Goal: Transaction & Acquisition: Book appointment/travel/reservation

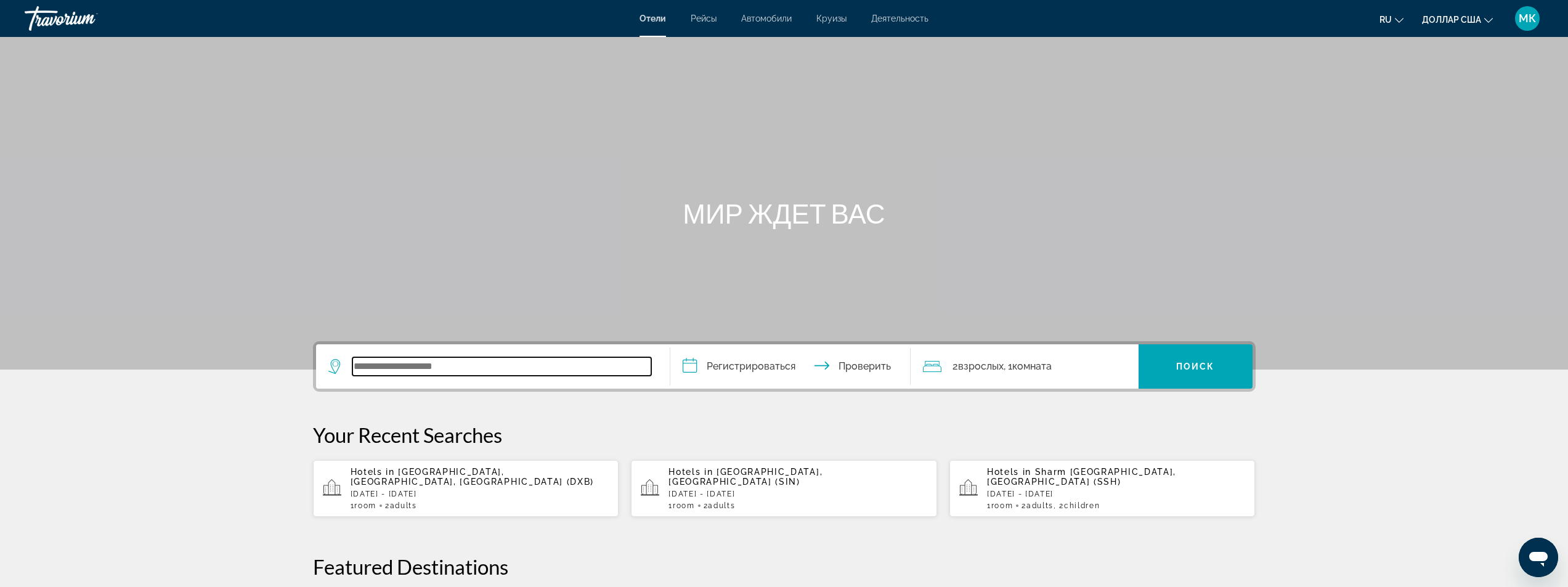
click at [410, 368] on input "Виджет поиска" at bounding box center [502, 367] width 299 height 19
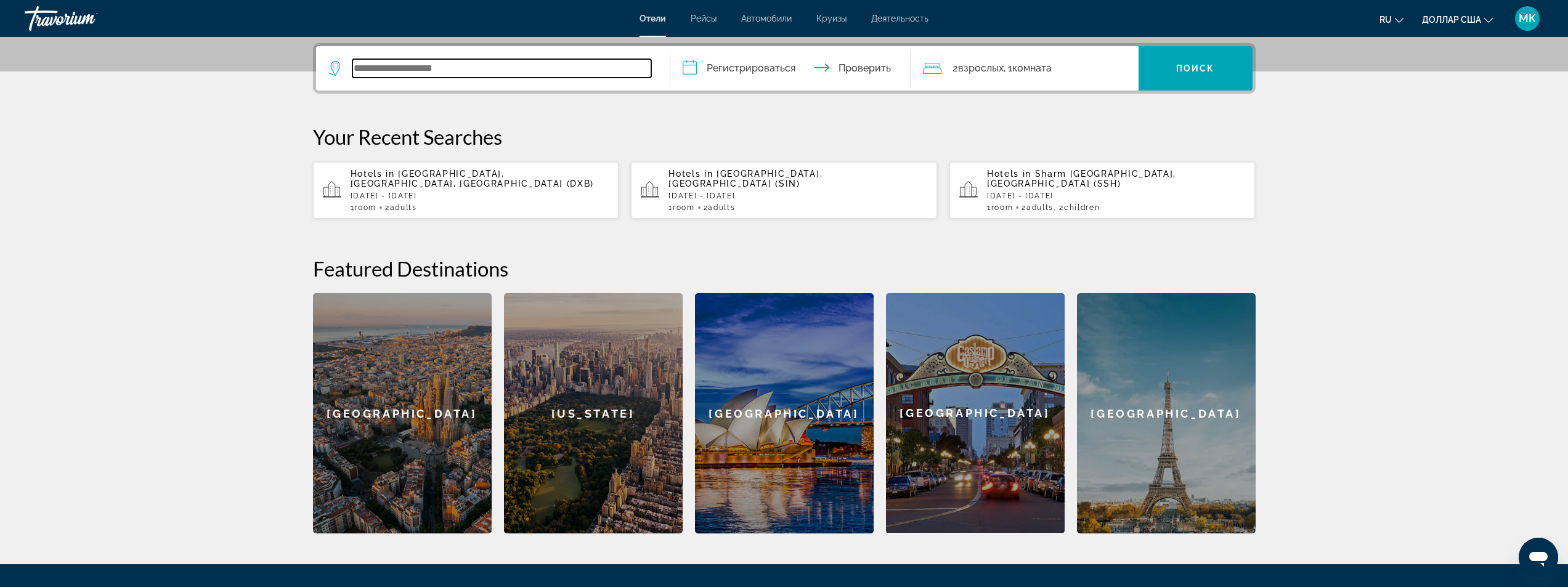
scroll to position [301, 0]
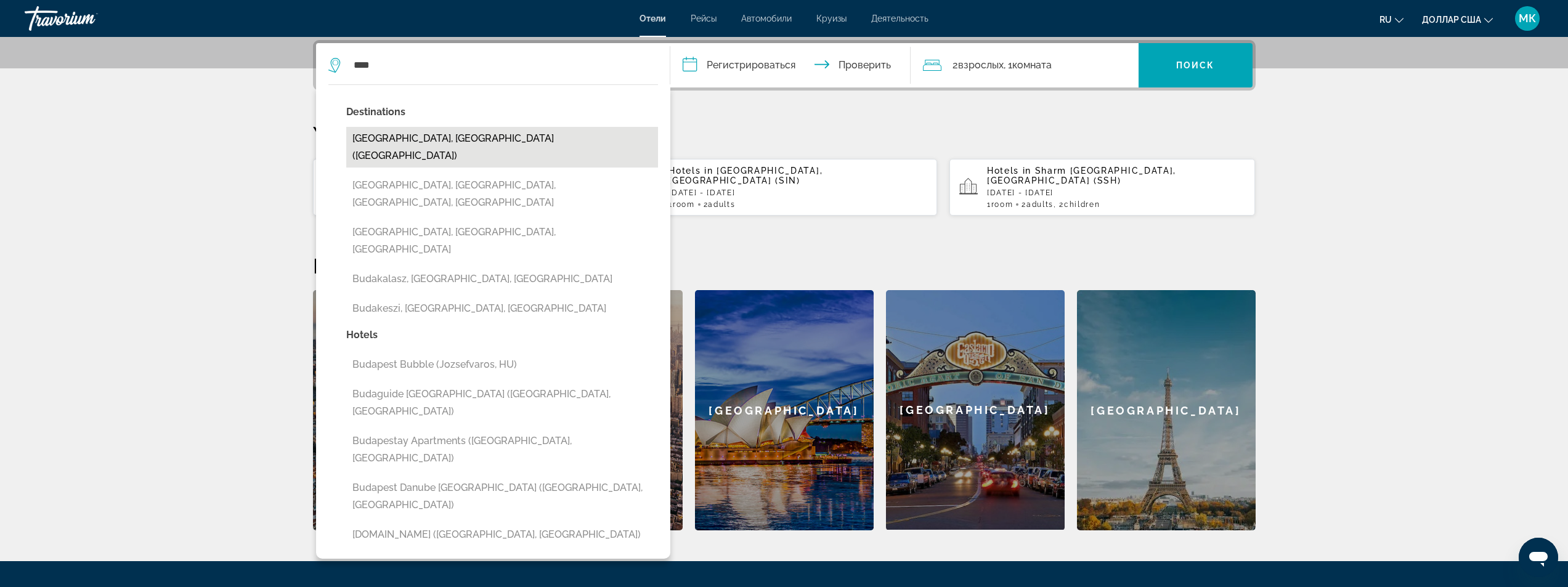
click at [442, 132] on button "[GEOGRAPHIC_DATA], [GEOGRAPHIC_DATA] ([GEOGRAPHIC_DATA])" at bounding box center [502, 147] width 312 height 40
type input "**********"
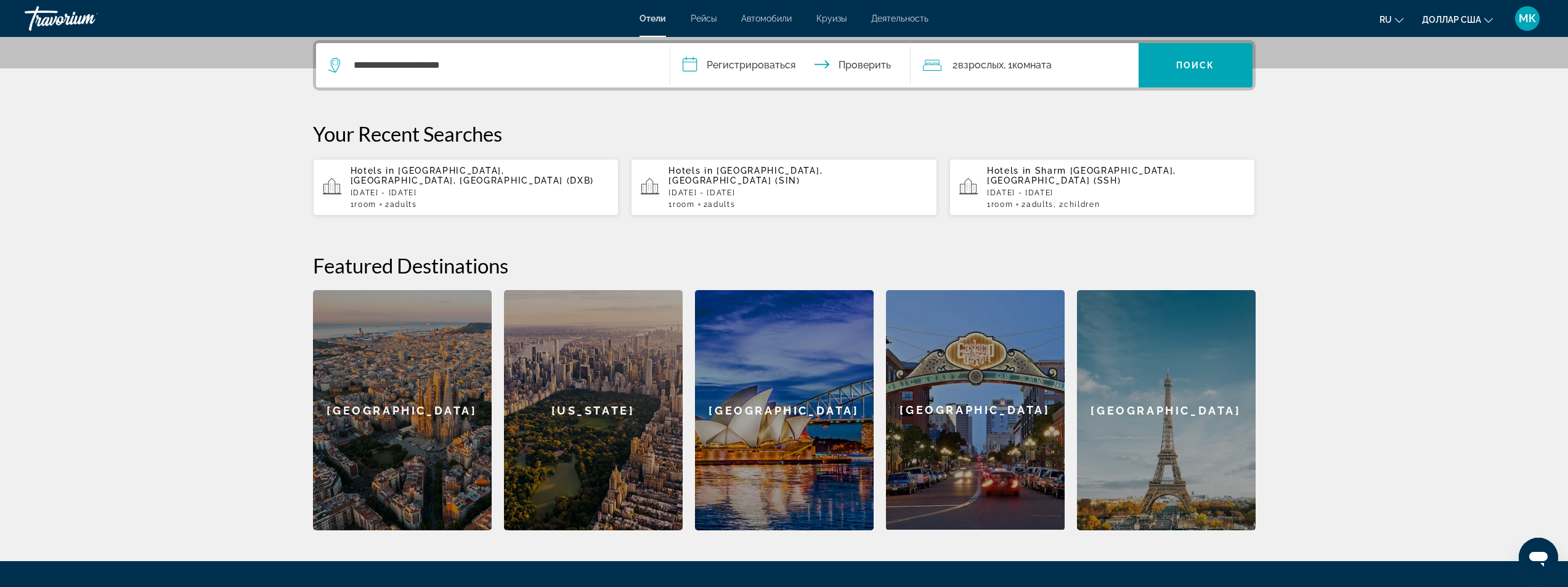
click at [695, 68] on input "**********" at bounding box center [793, 67] width 245 height 48
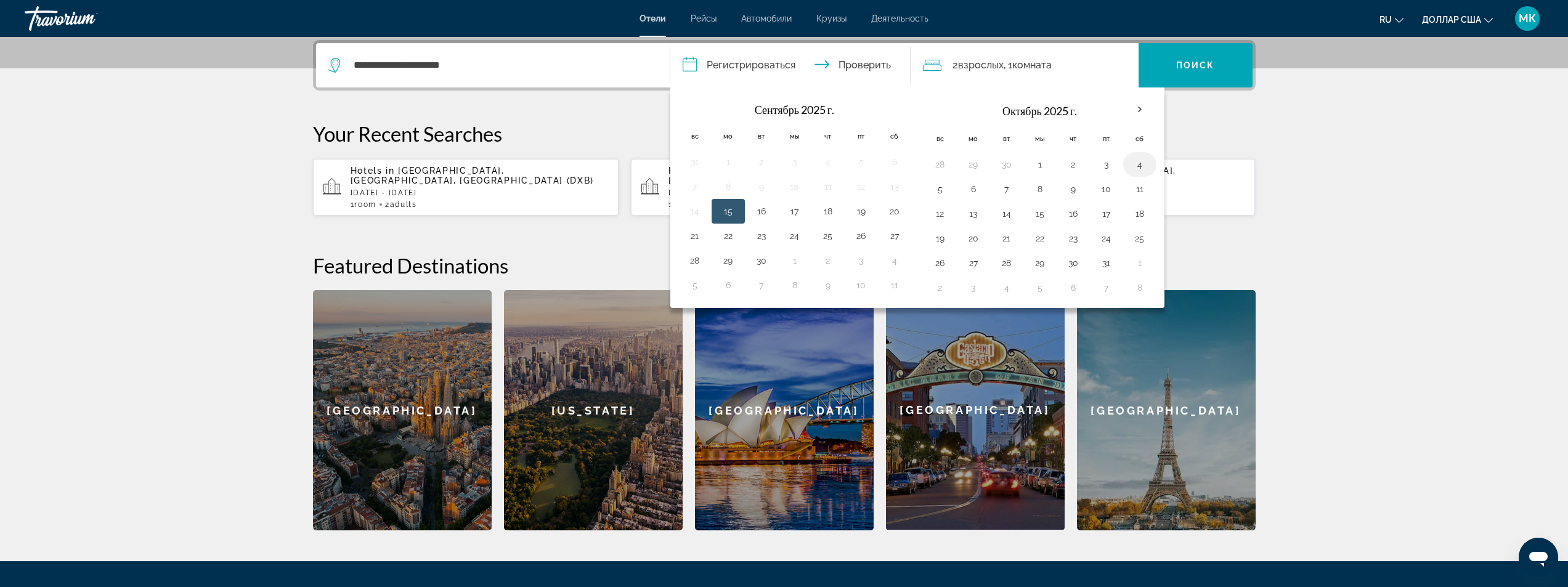
click at [1138, 169] on button "4" at bounding box center [1139, 164] width 19 height 17
click at [1009, 191] on button "7" at bounding box center [1006, 189] width 19 height 17
type input "**********"
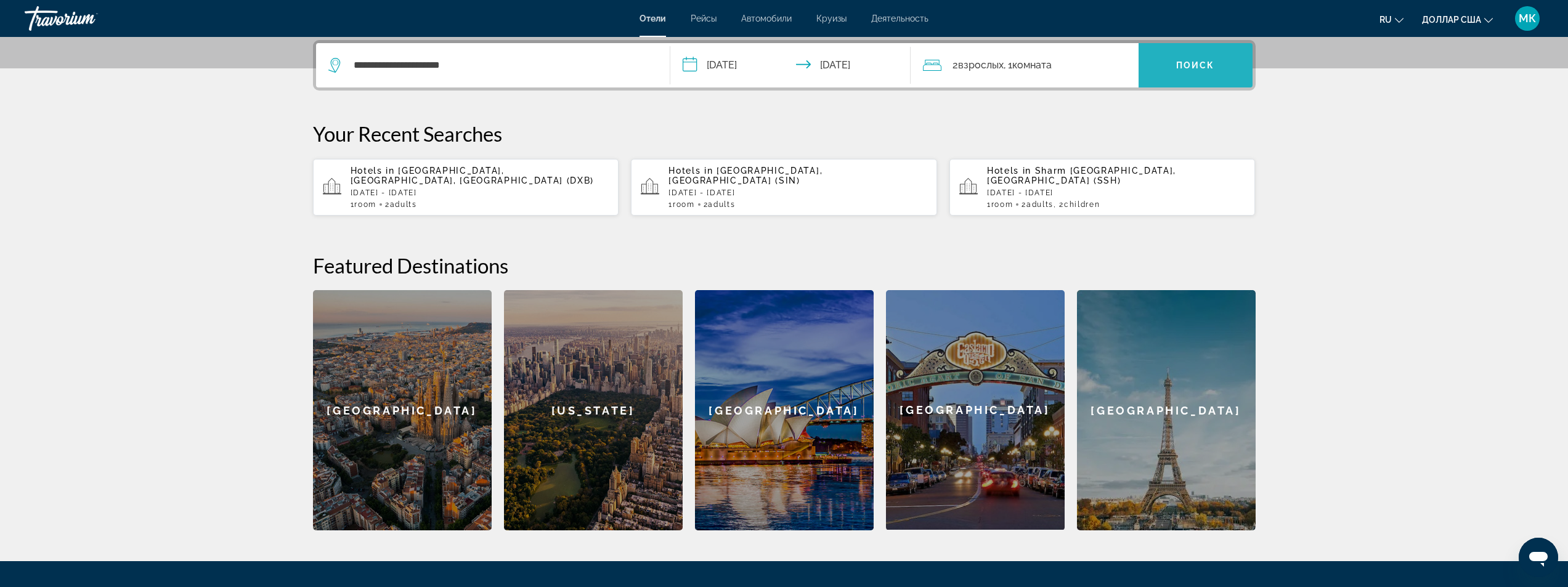
click at [1195, 70] on font "Поиск" at bounding box center [1195, 66] width 39 height 10
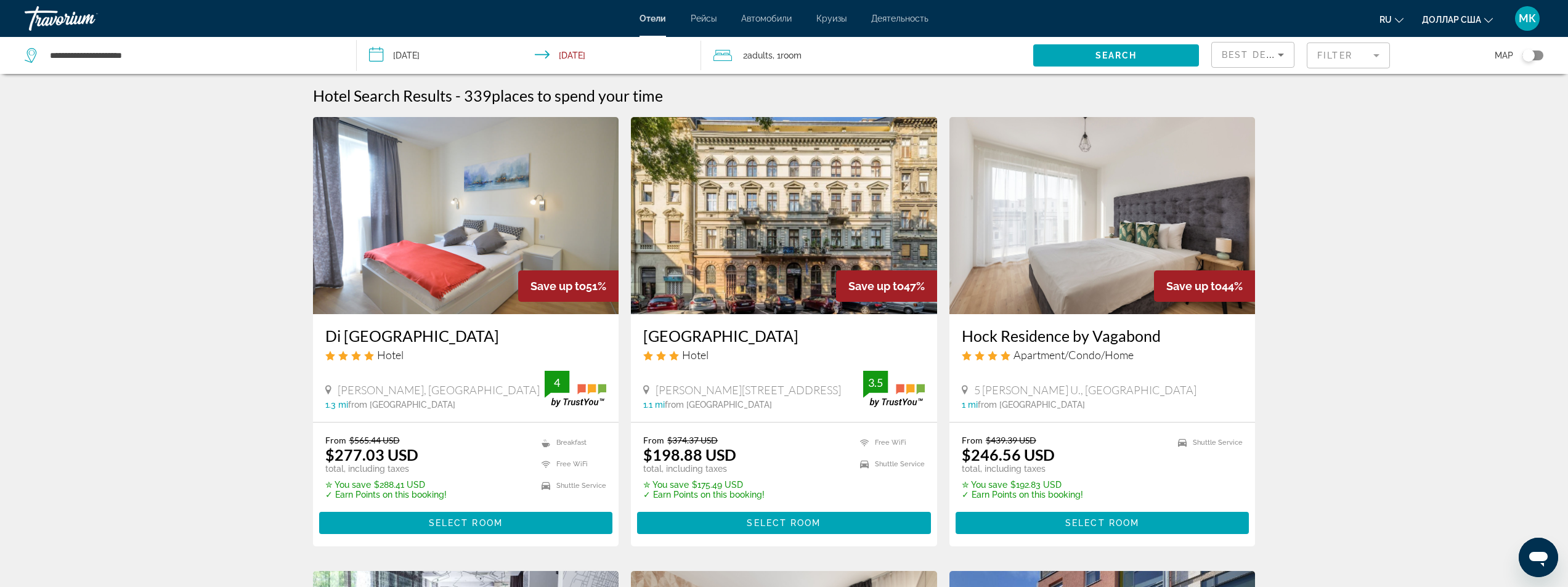
click at [867, 52] on div "2 Adult Adults , 1 Room rooms" at bounding box center [873, 55] width 320 height 17
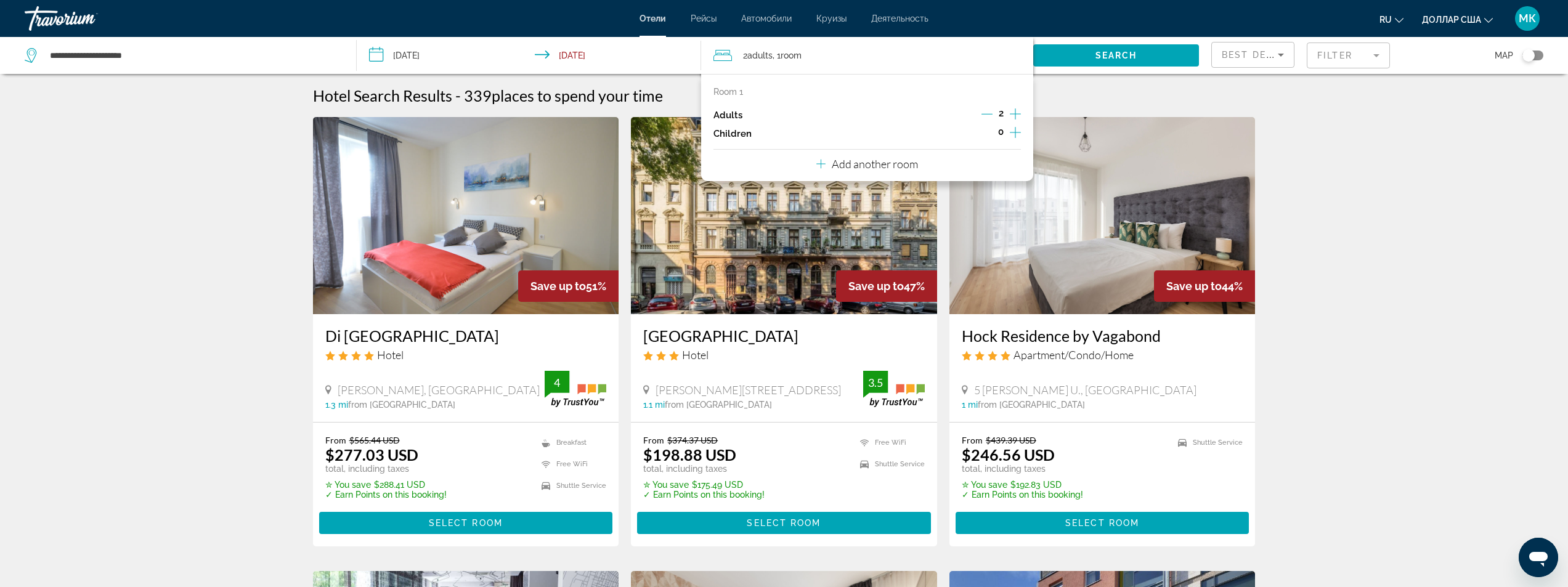
click at [1015, 116] on icon "Increment adults" at bounding box center [1015, 114] width 11 height 15
click at [1102, 50] on span "Search" at bounding box center [1116, 55] width 42 height 10
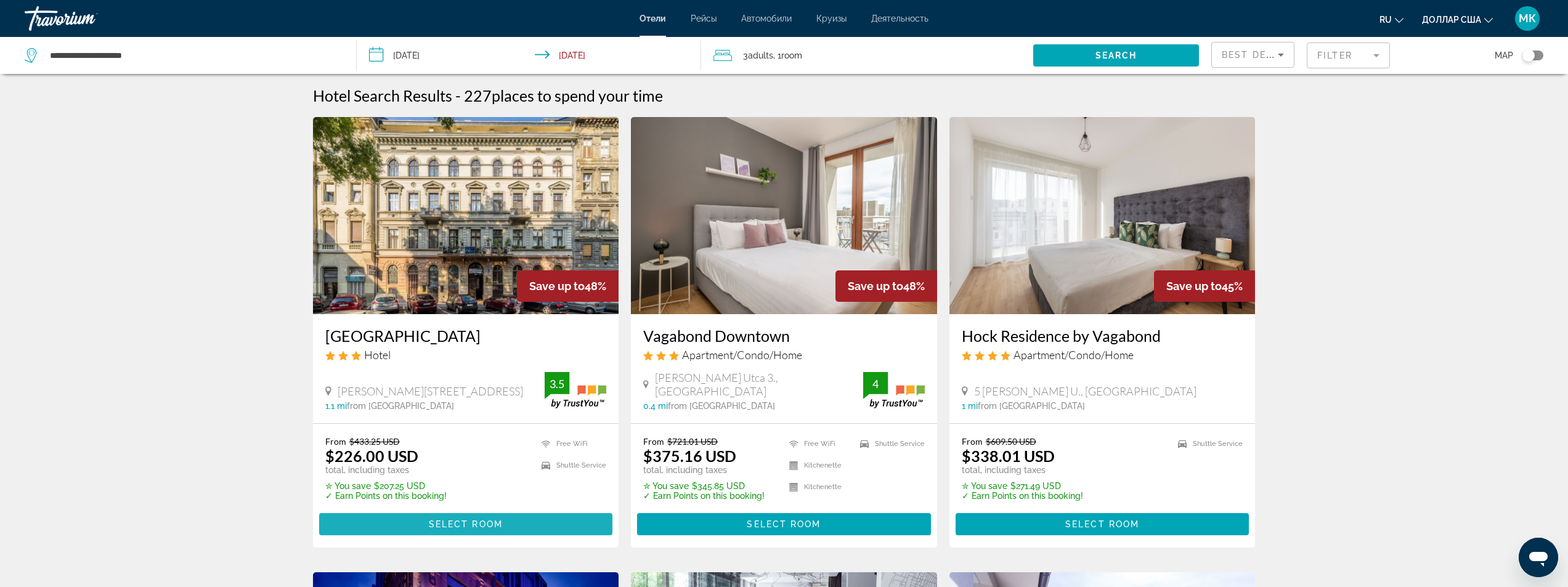
click at [478, 524] on span "Select Room" at bounding box center [466, 524] width 74 height 10
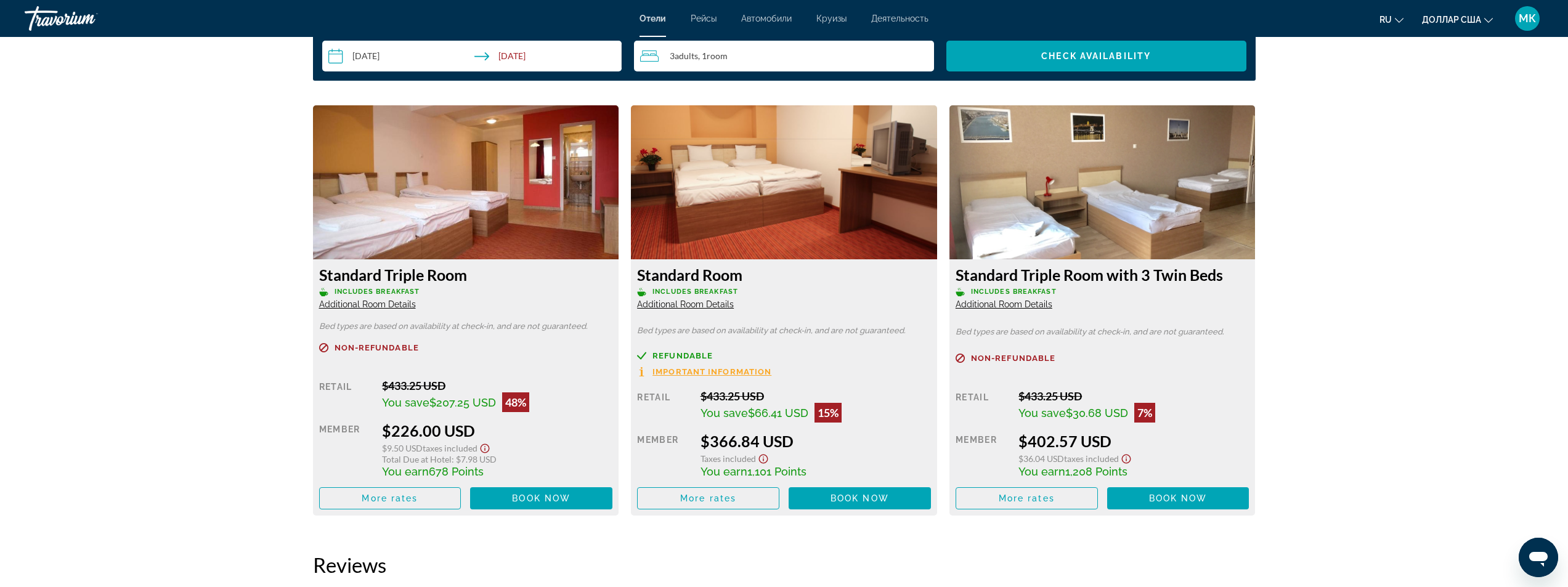
scroll to position [1662, 0]
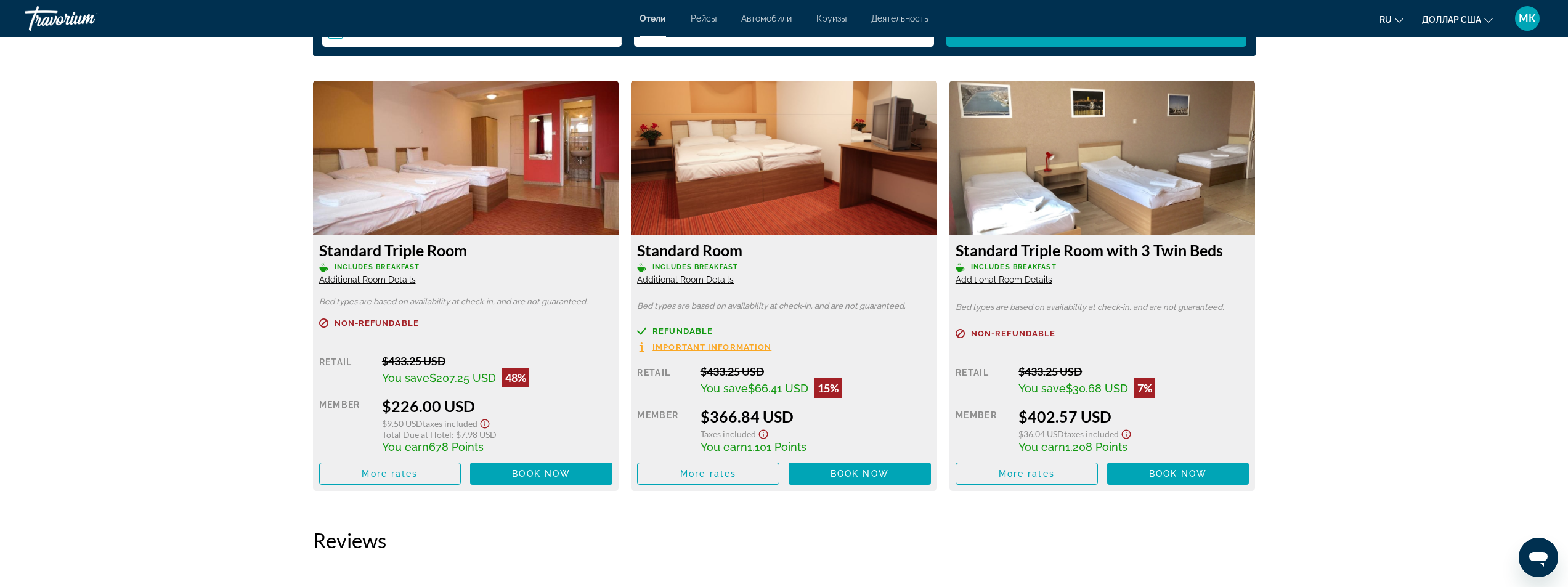
click at [375, 282] on span "Additional Room Details" at bounding box center [368, 279] width 97 height 10
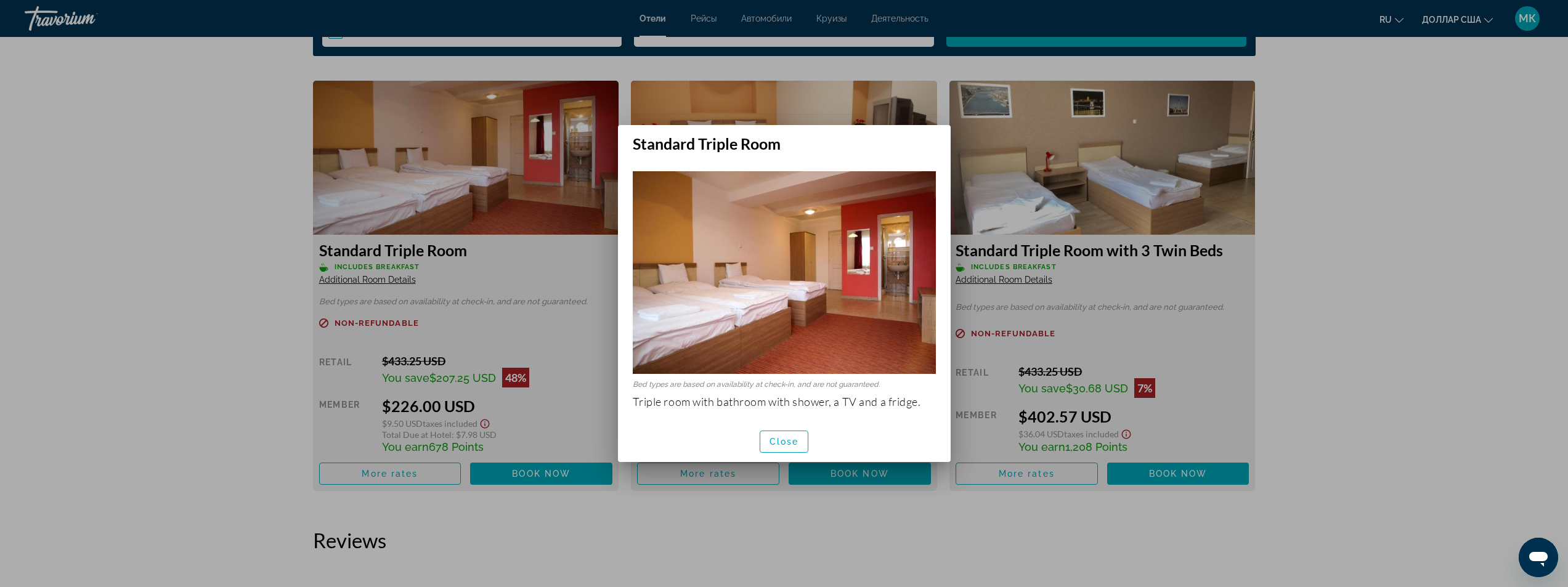
scroll to position [0, 0]
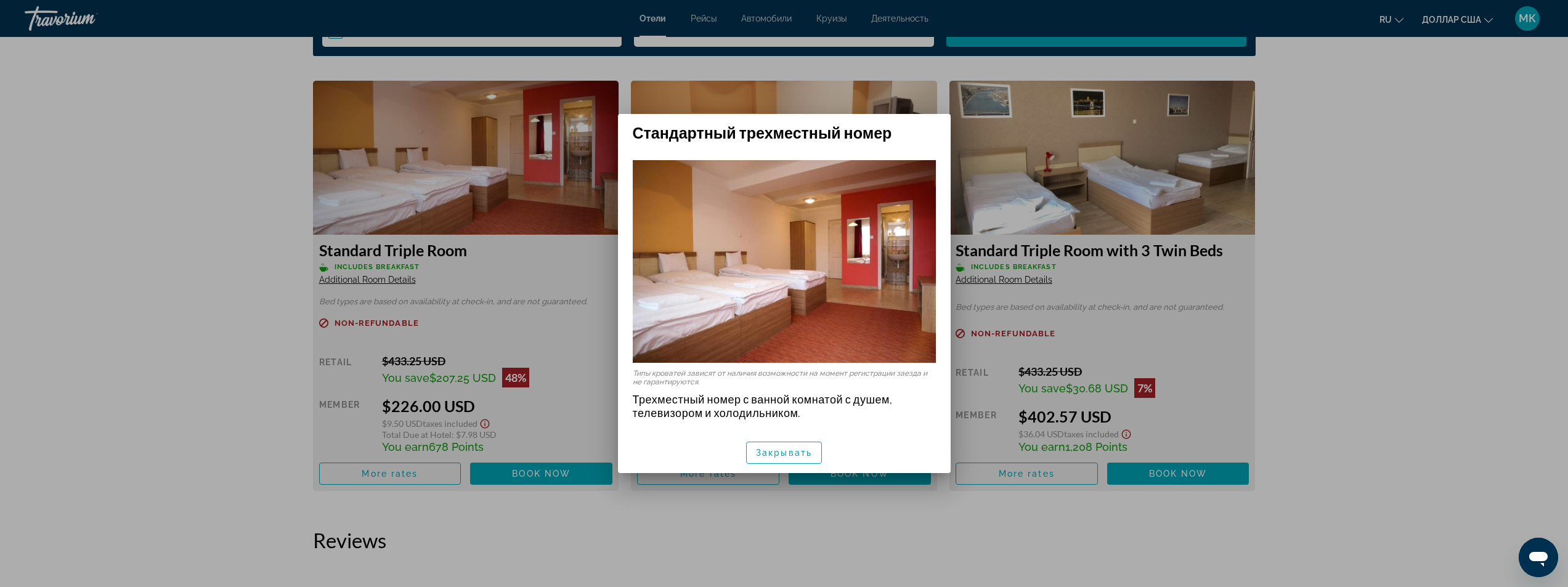
click at [125, 341] on div at bounding box center [784, 293] width 1568 height 587
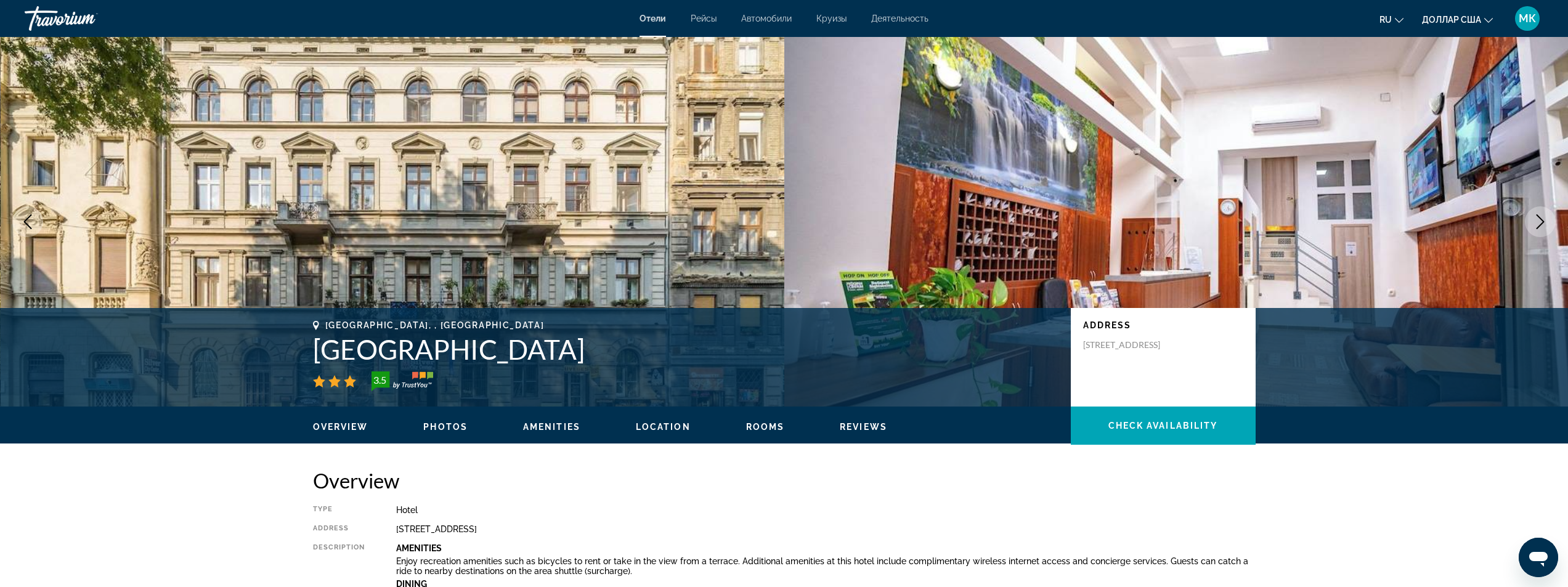
drag, startPoint x: 711, startPoint y: 350, endPoint x: 335, endPoint y: 351, distance: 376.0
click at [308, 354] on div "[GEOGRAPHIC_DATA], , [GEOGRAPHIC_DATA] [GEOGRAPHIC_DATA] 3.5 Address [STREET_AD…" at bounding box center [784, 357] width 992 height 74
copy h1 "[GEOGRAPHIC_DATA]"
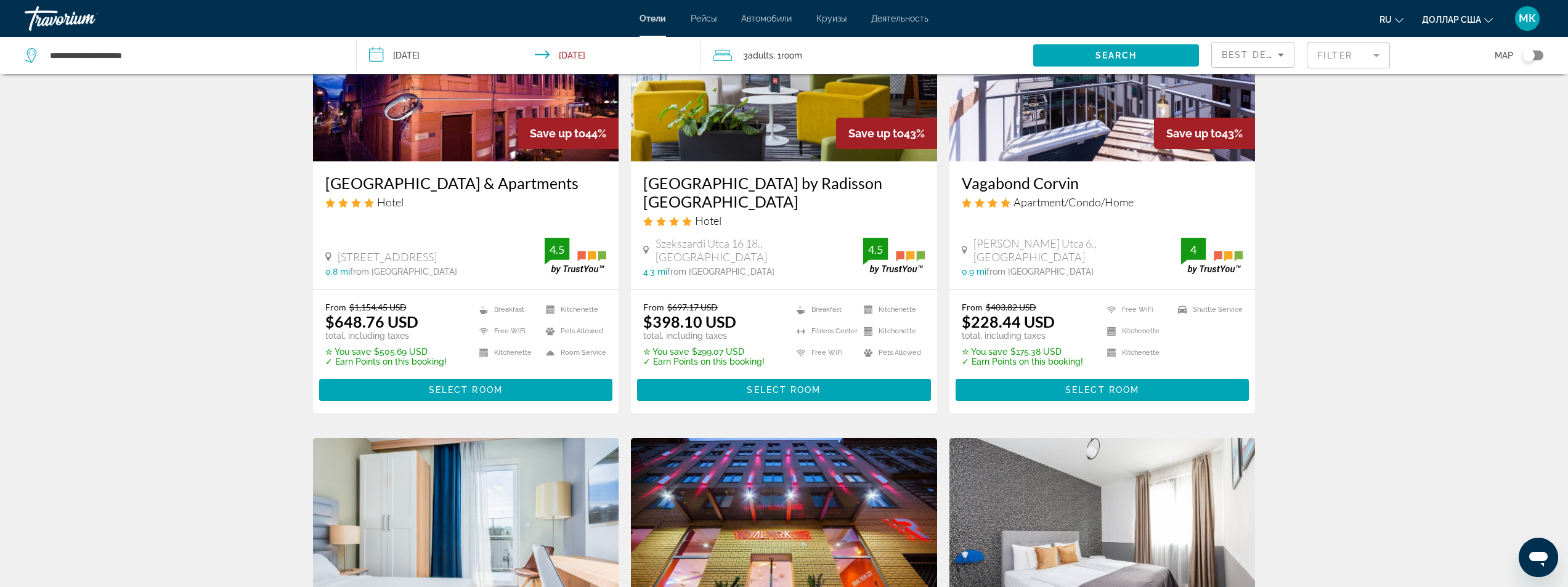
scroll to position [554, 0]
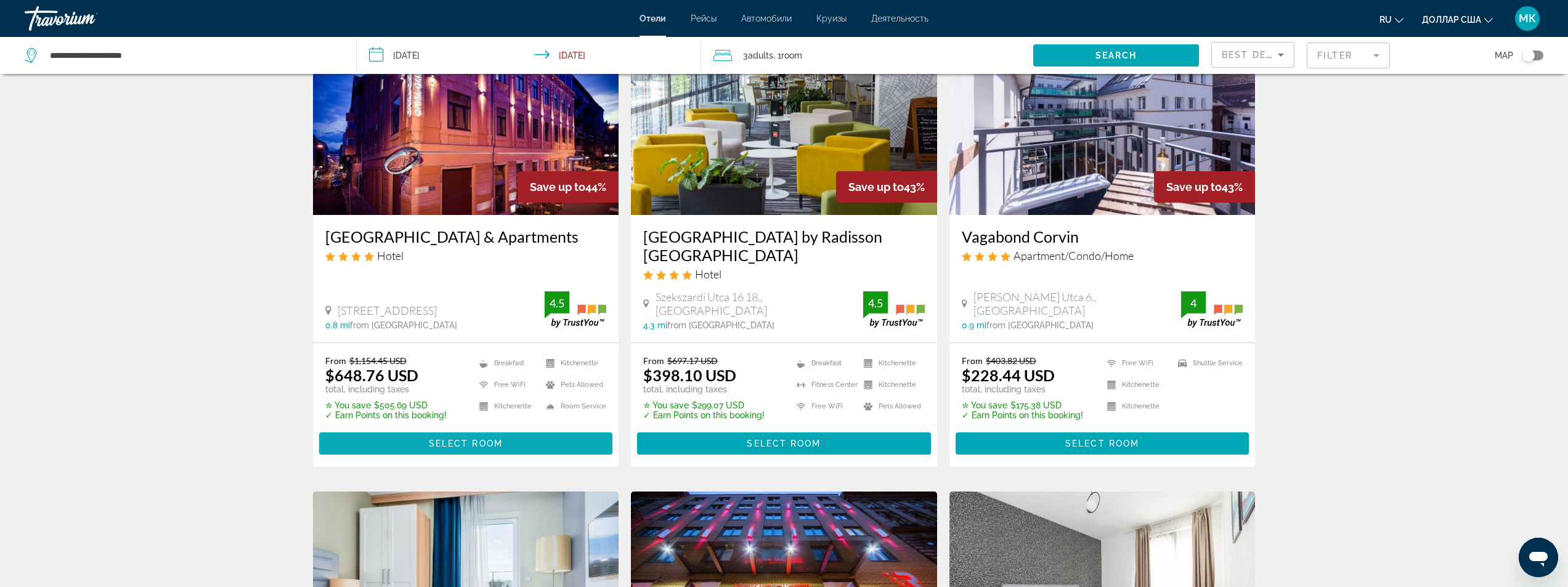
click at [444, 439] on span "Select Room" at bounding box center [466, 444] width 74 height 10
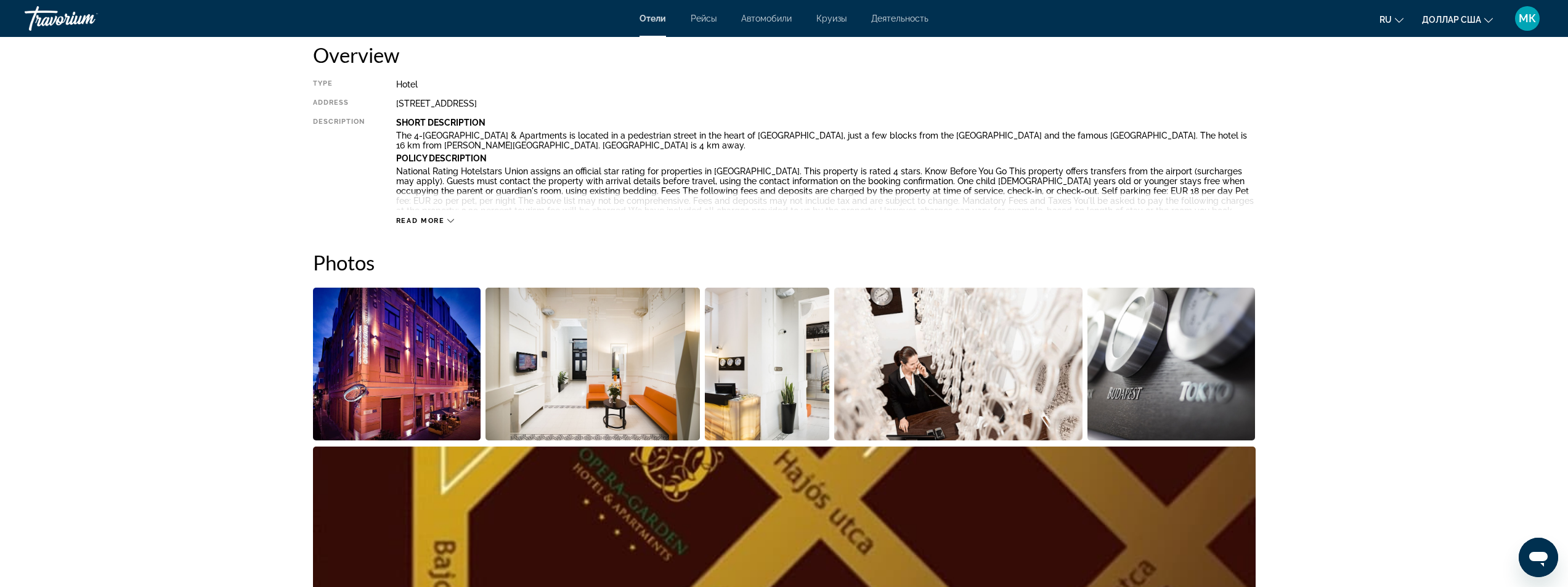
scroll to position [369, 0]
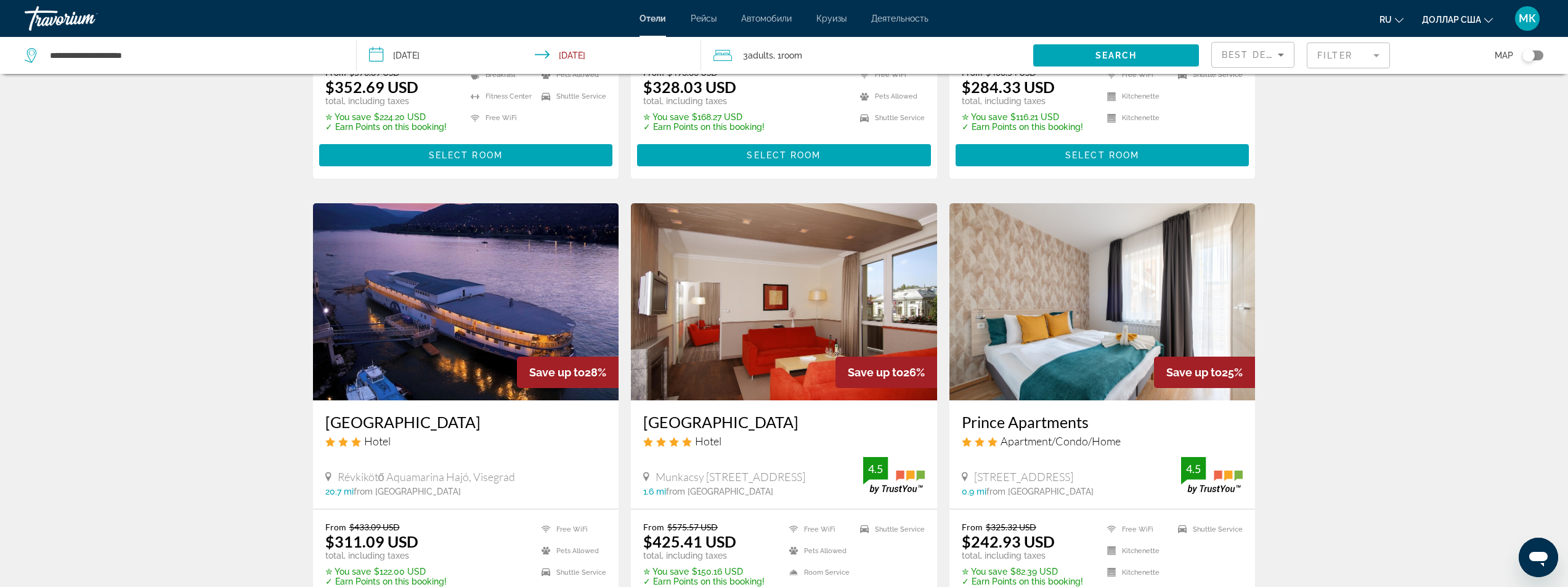
scroll to position [1478, 0]
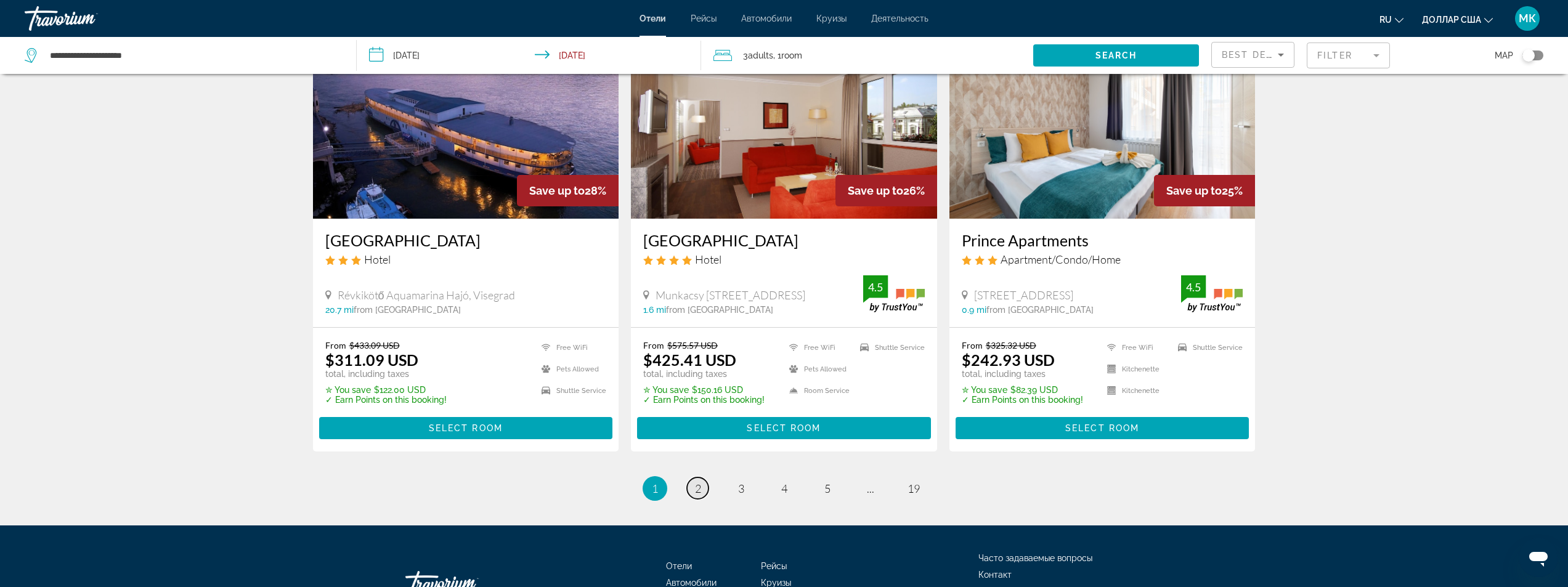
click at [695, 482] on span "2" at bounding box center [698, 488] width 6 height 14
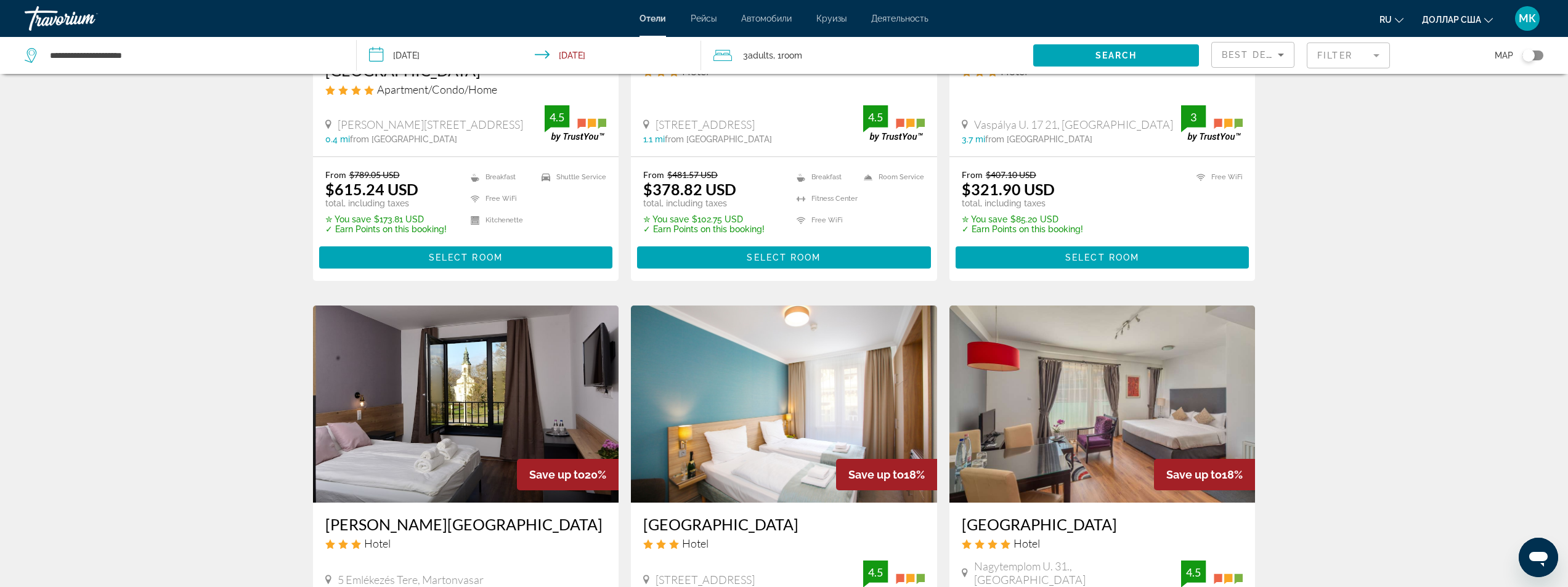
scroll to position [923, 0]
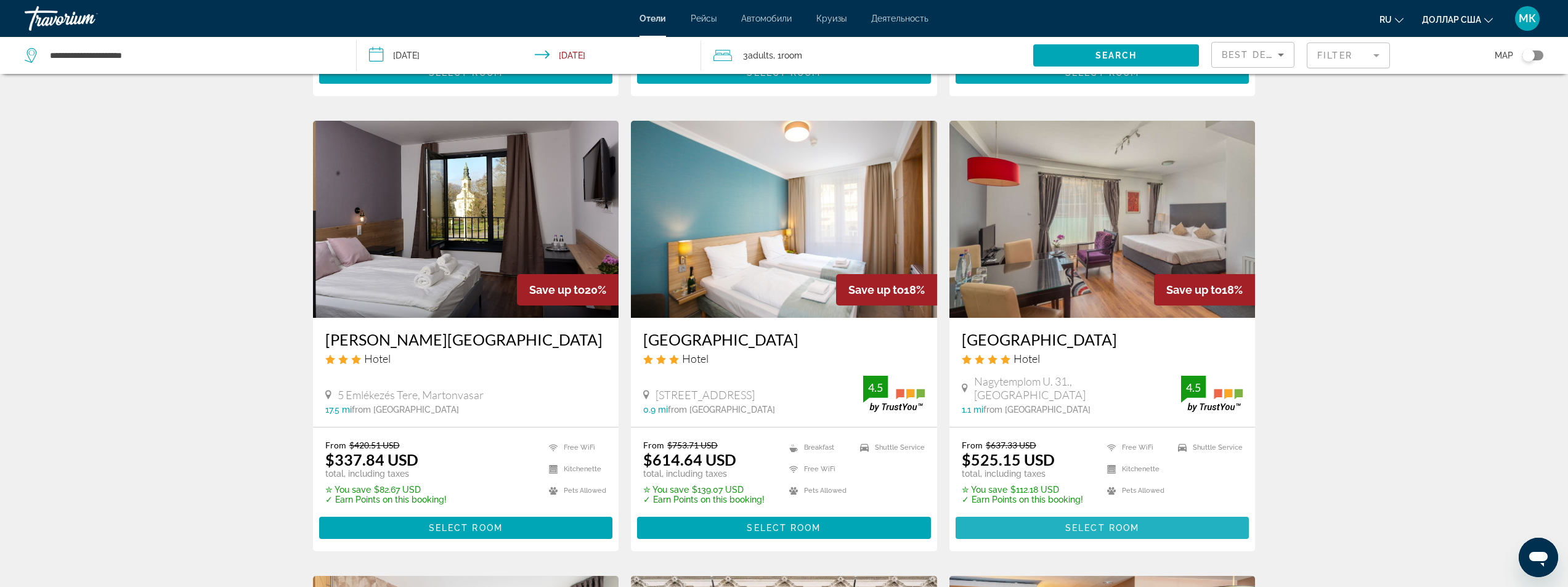
click at [1035, 513] on span "Основное содержание" at bounding box center [1102, 527] width 294 height 30
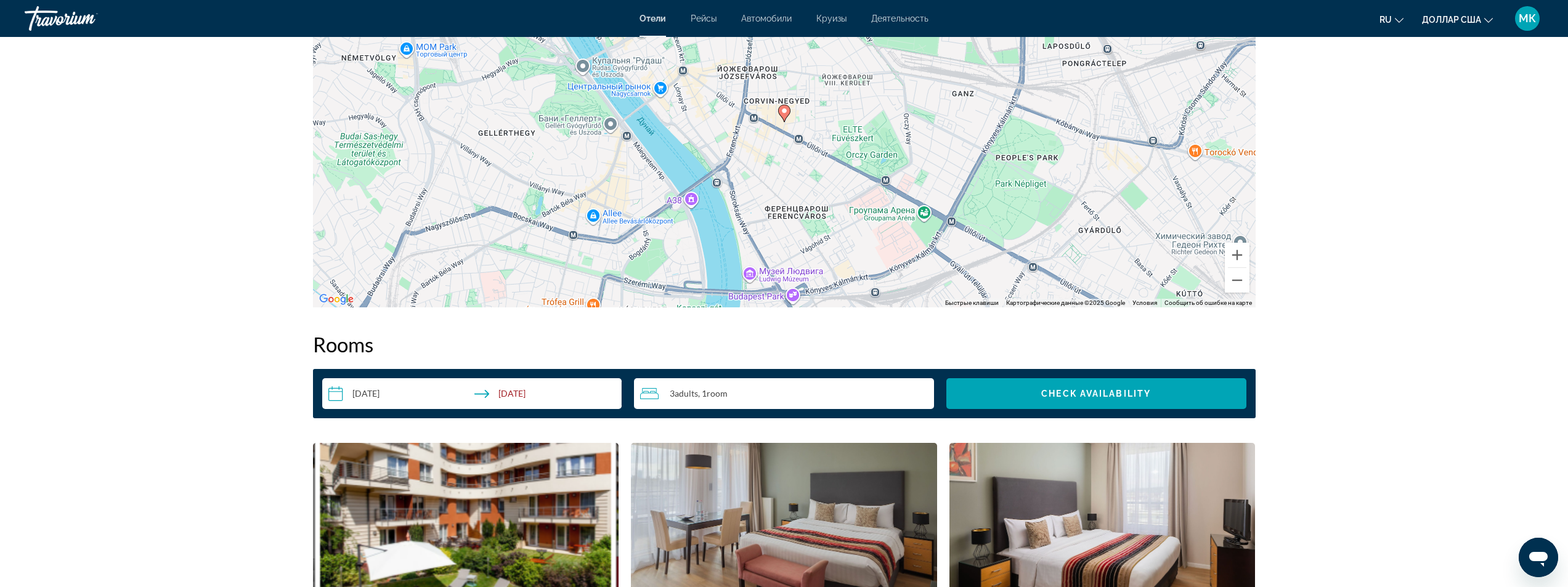
scroll to position [1662, 0]
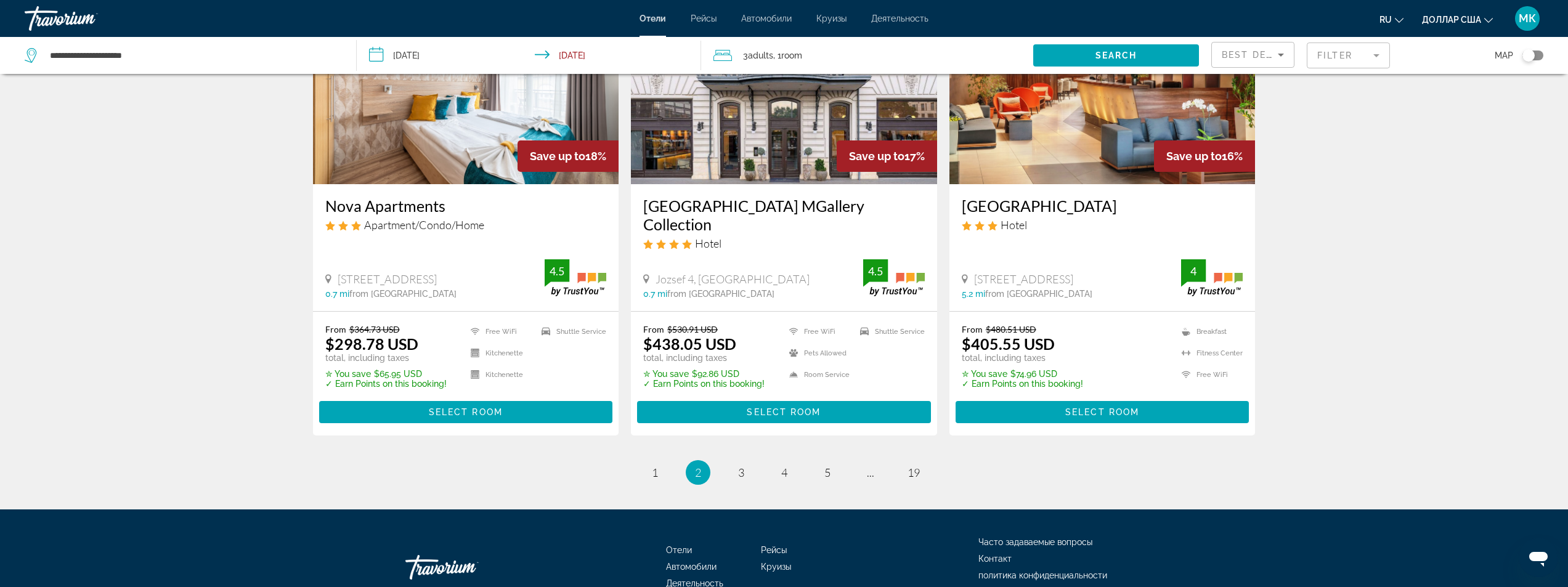
scroll to position [1566, 0]
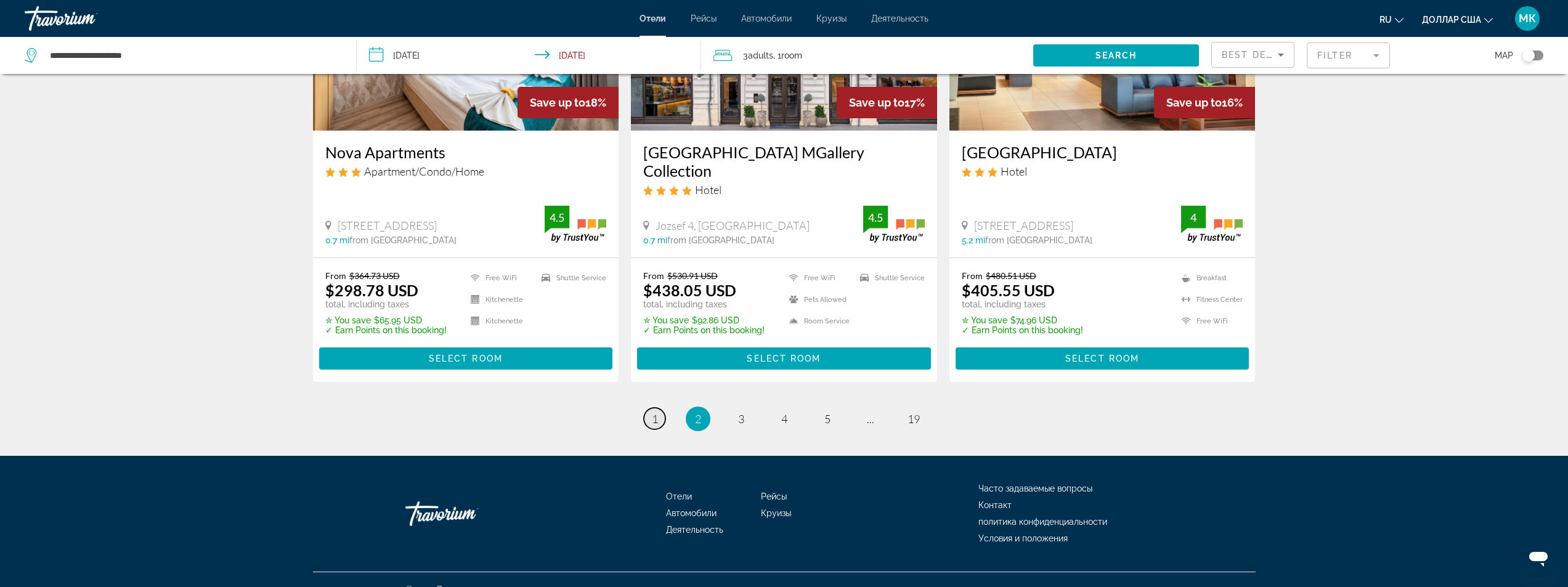
click at [657, 412] on span "1" at bounding box center [655, 418] width 6 height 14
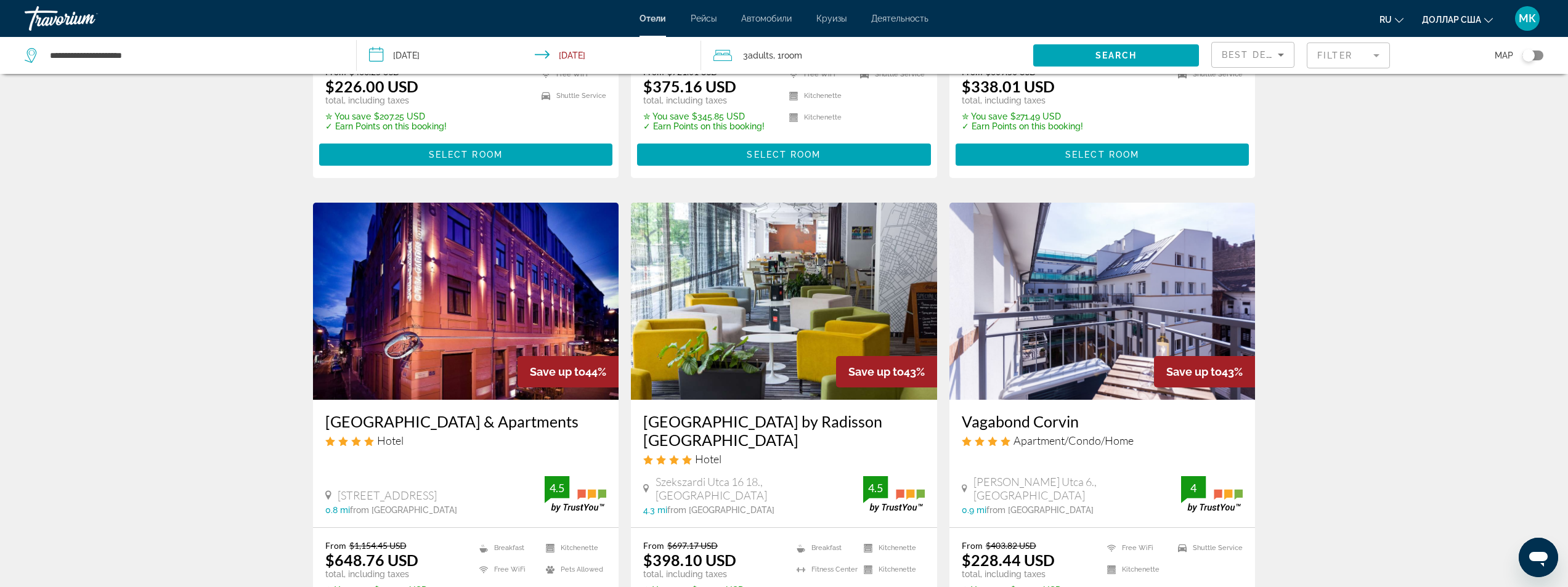
scroll to position [554, 0]
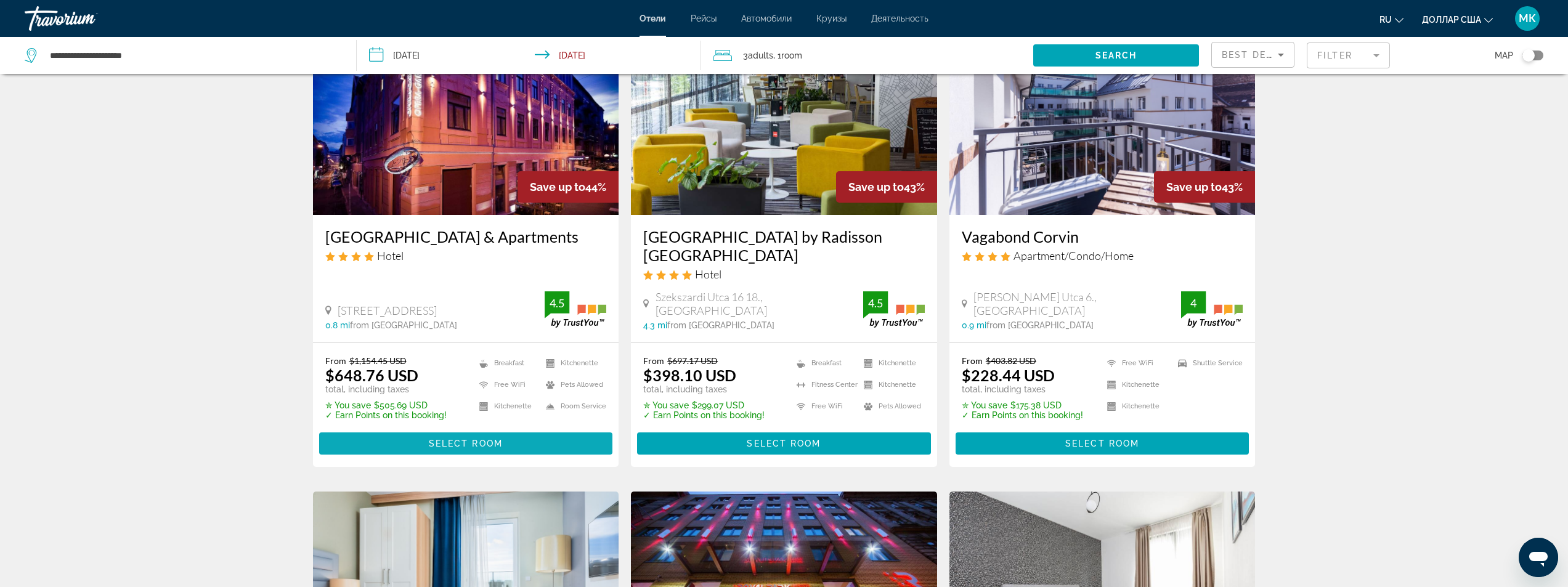
click at [456, 439] on span "Select Room" at bounding box center [466, 444] width 74 height 10
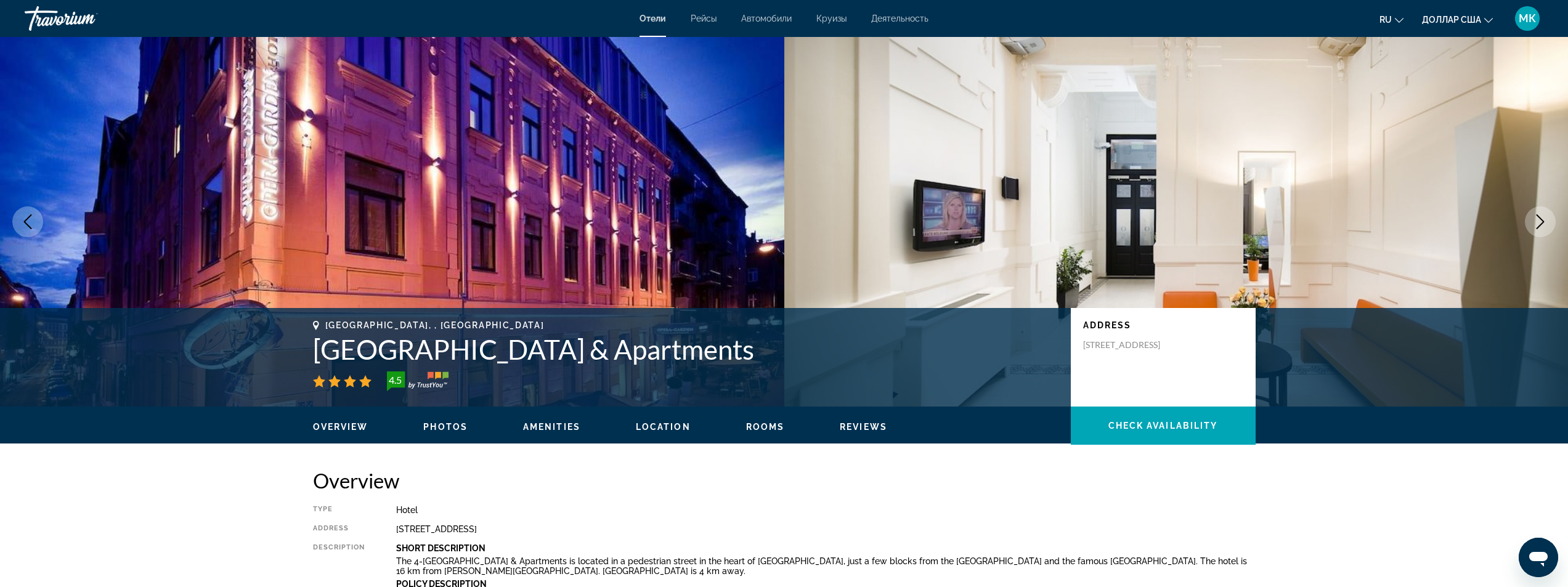
drag, startPoint x: 719, startPoint y: 346, endPoint x: 334, endPoint y: 350, distance: 385.0
click at [313, 341] on h1 "[GEOGRAPHIC_DATA] & Apartments" at bounding box center [685, 349] width 745 height 32
copy h1 "[GEOGRAPHIC_DATA] & Apartments"
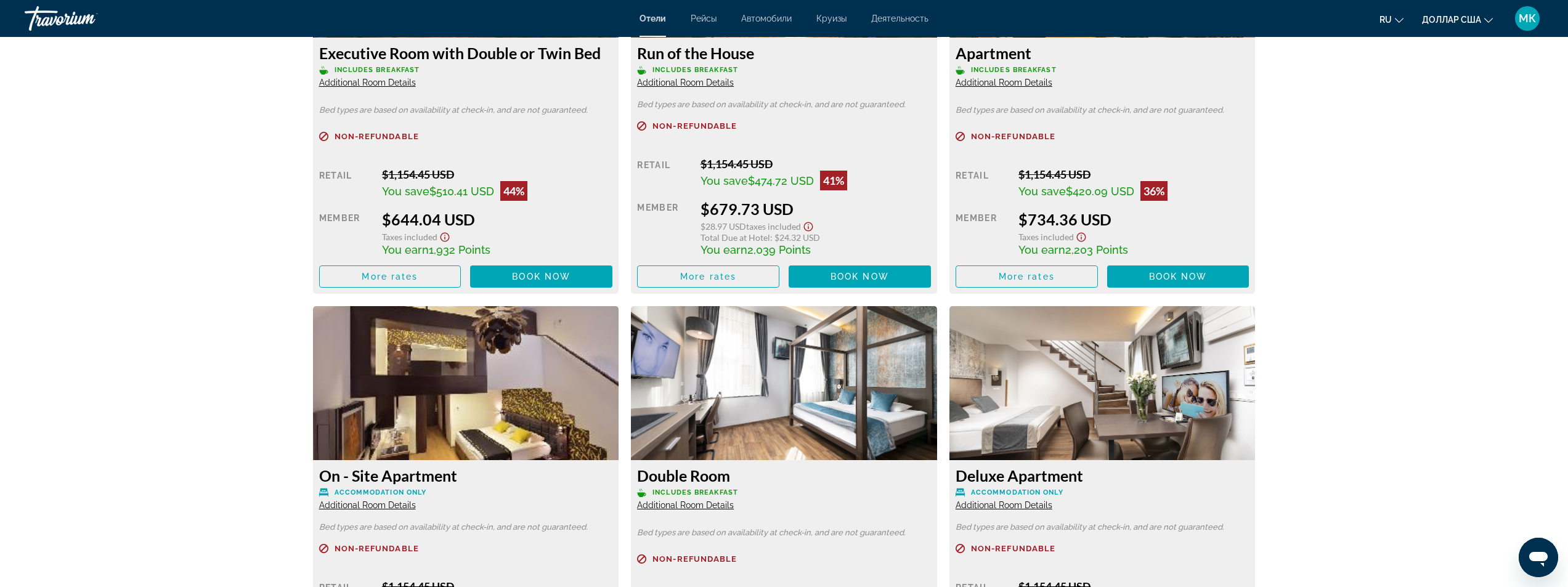
scroll to position [1847, 0]
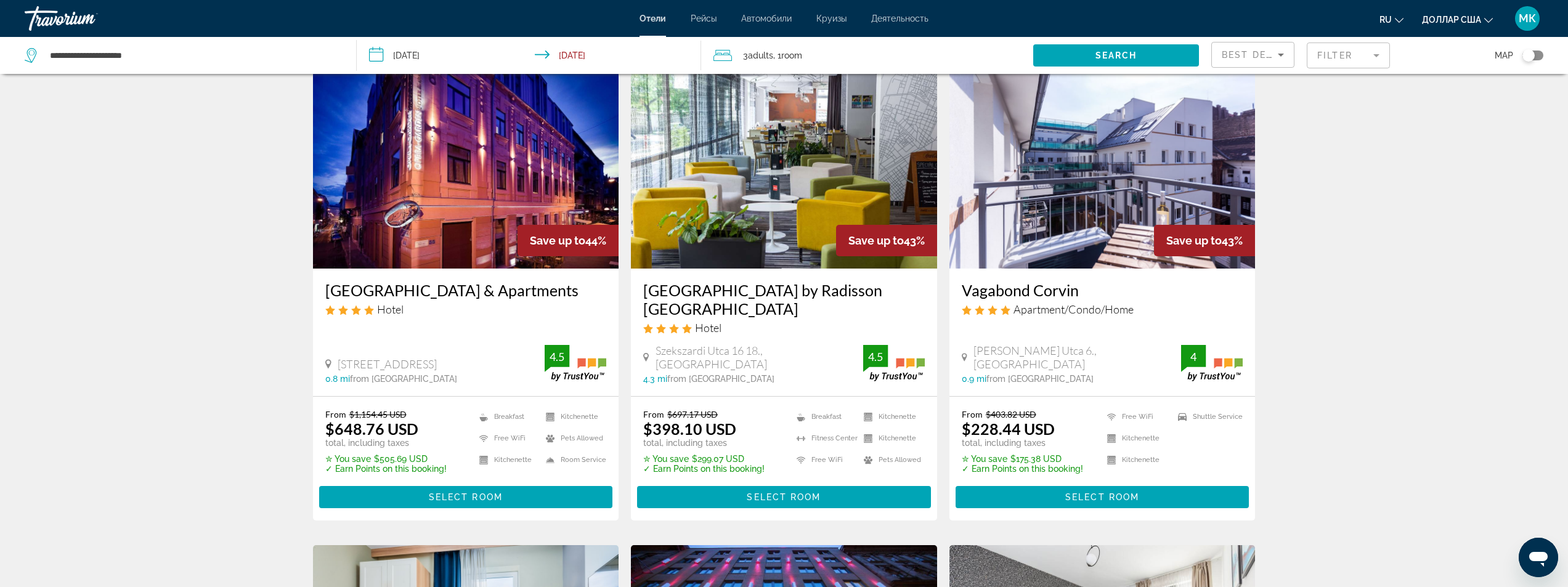
scroll to position [554, 0]
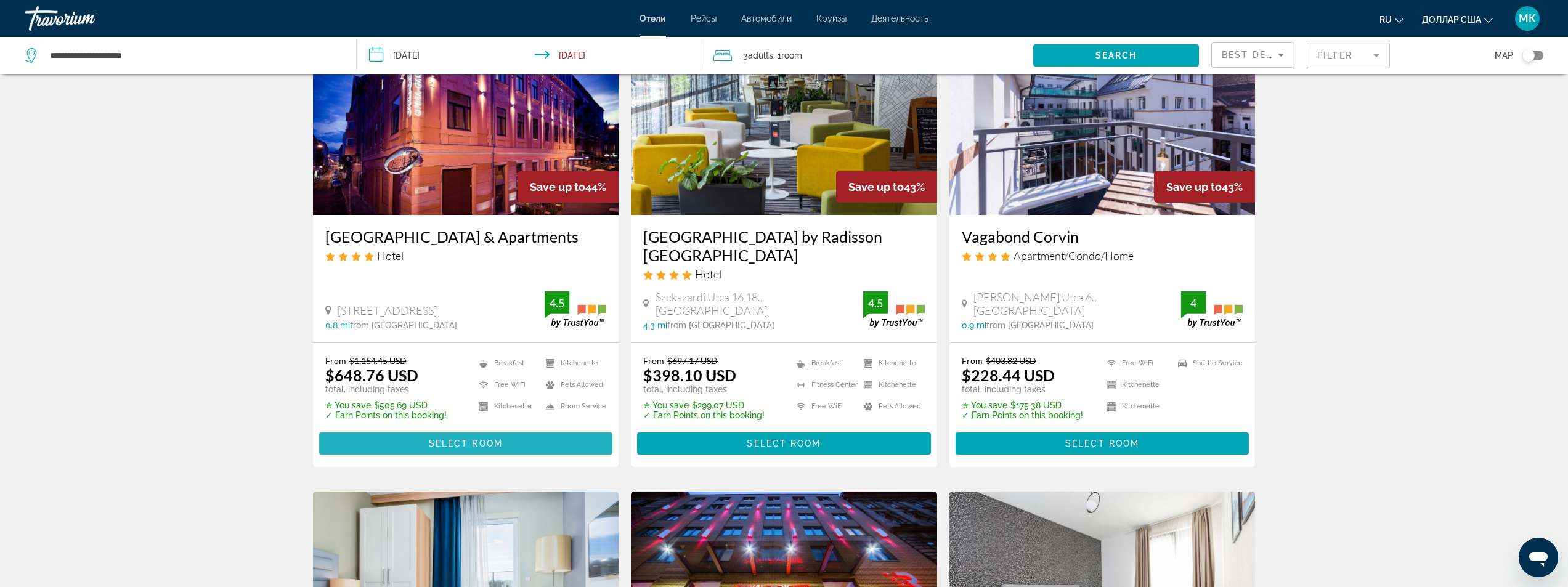
click at [499, 439] on span "Select Room" at bounding box center [466, 444] width 74 height 10
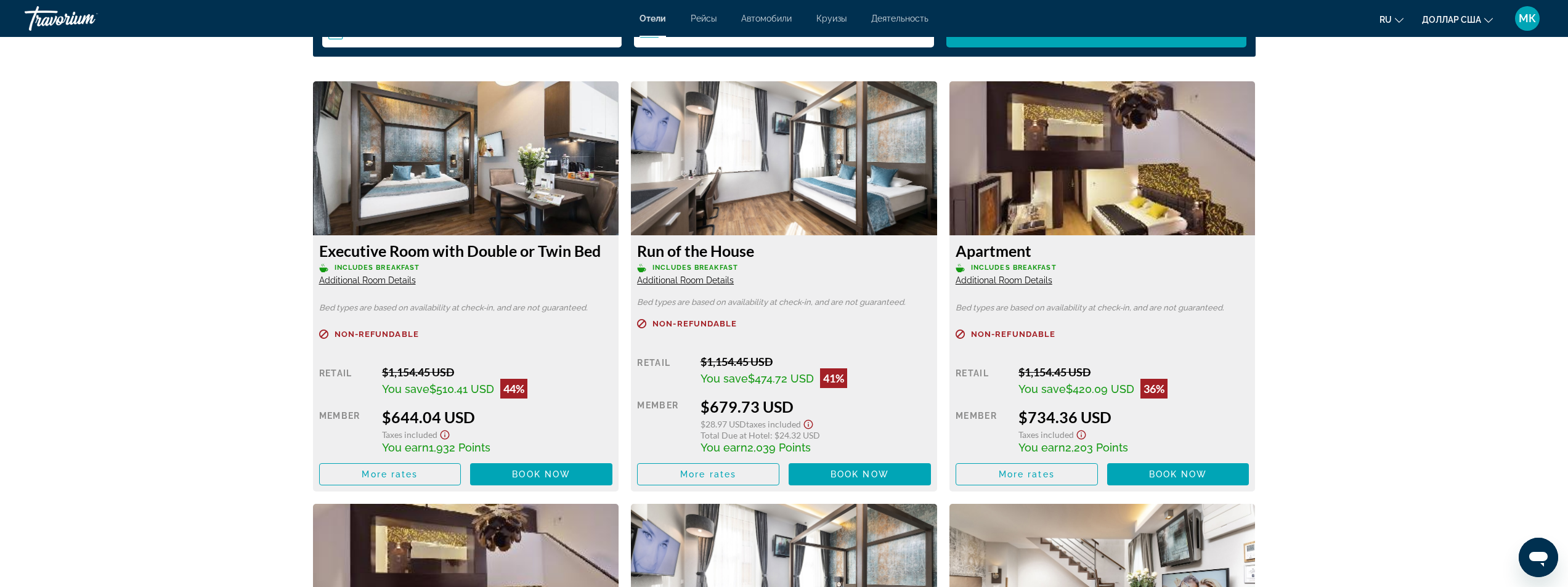
scroll to position [1631, 0]
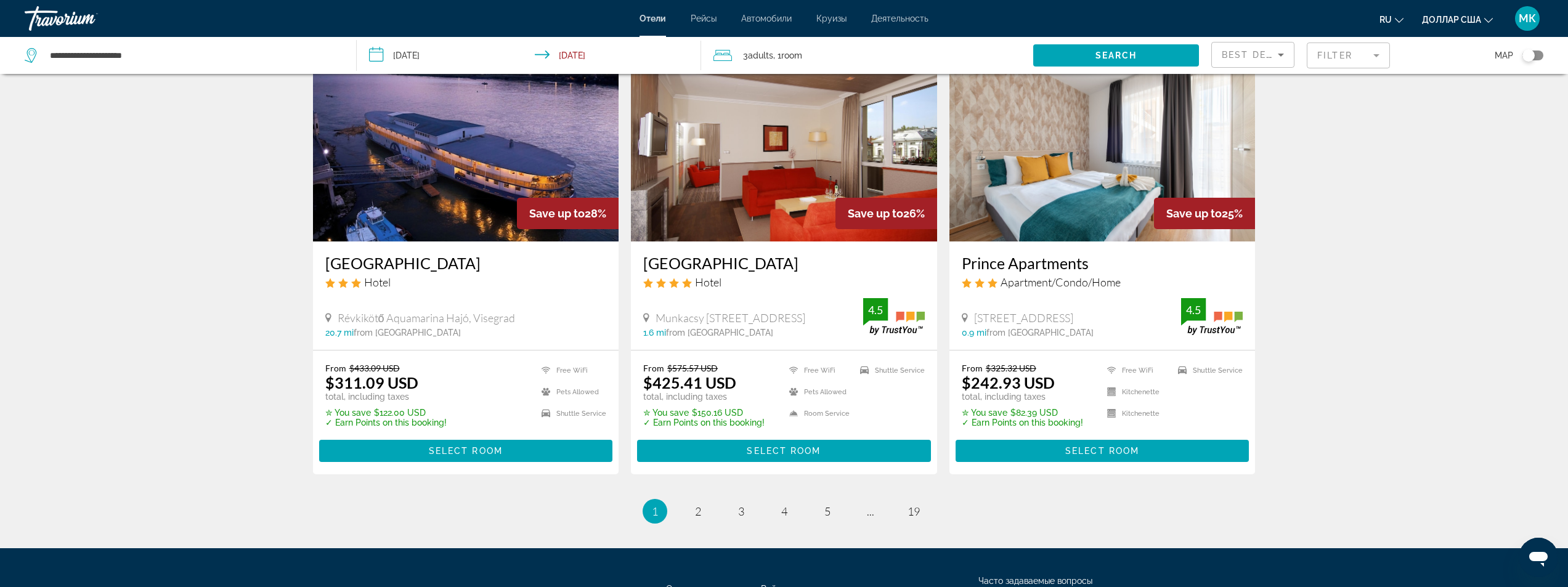
scroll to position [1478, 0]
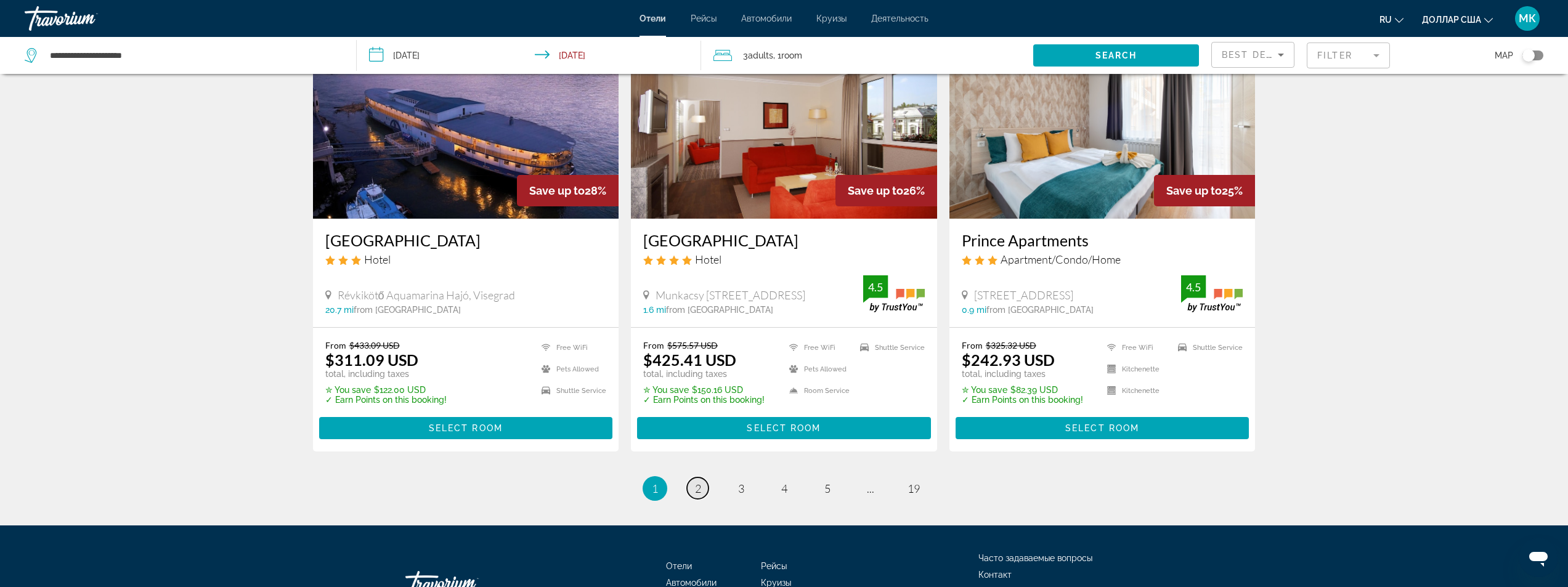
click at [697, 482] on span "2" at bounding box center [698, 488] width 6 height 14
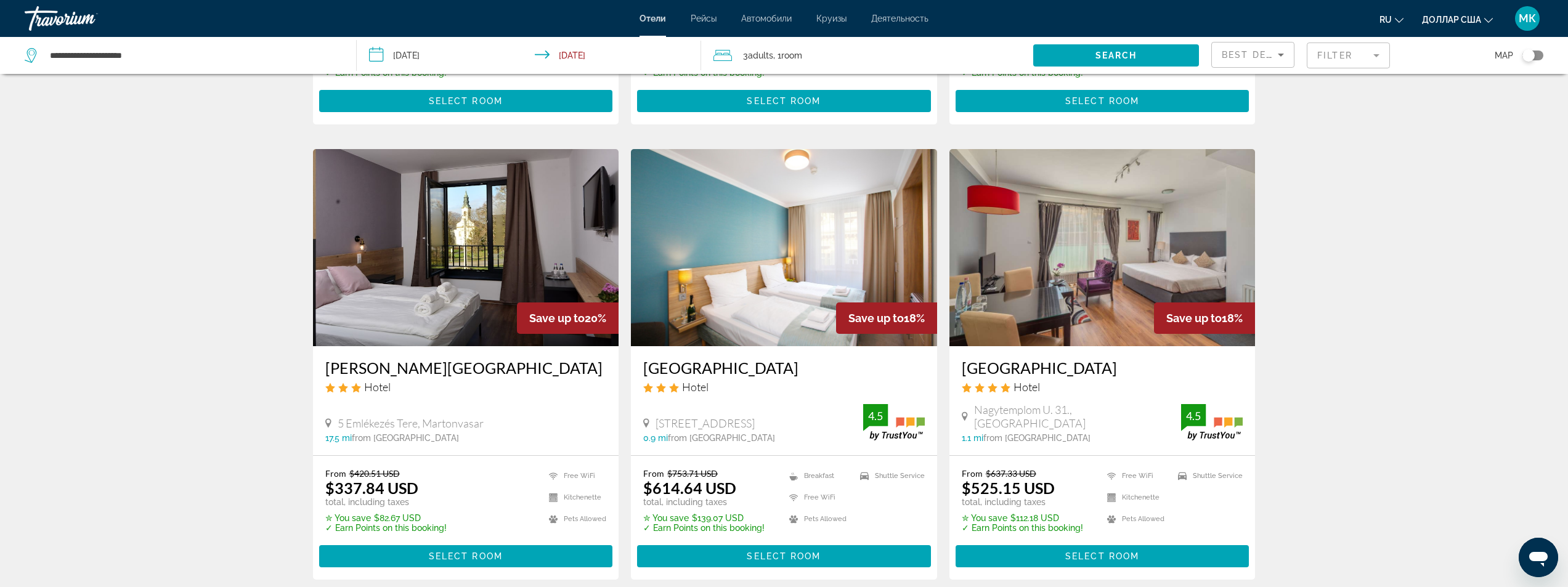
scroll to position [923, 0]
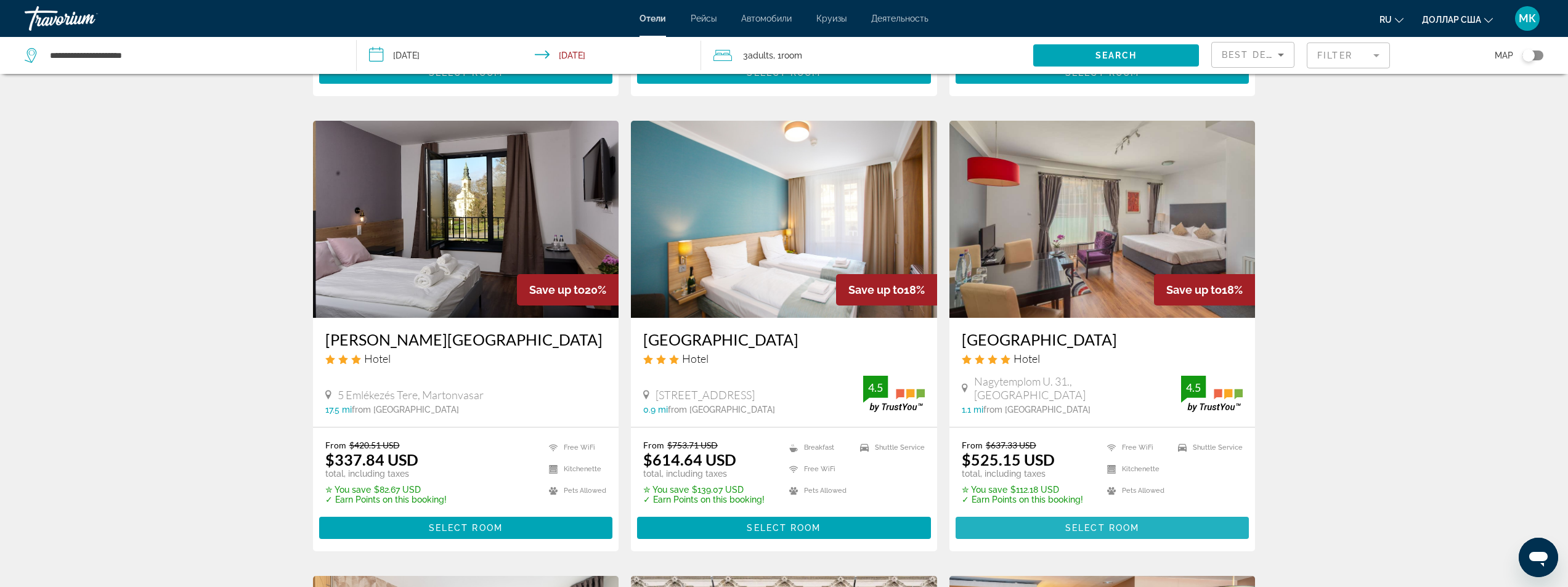
click at [1002, 513] on span "Основное содержание" at bounding box center [1102, 527] width 294 height 30
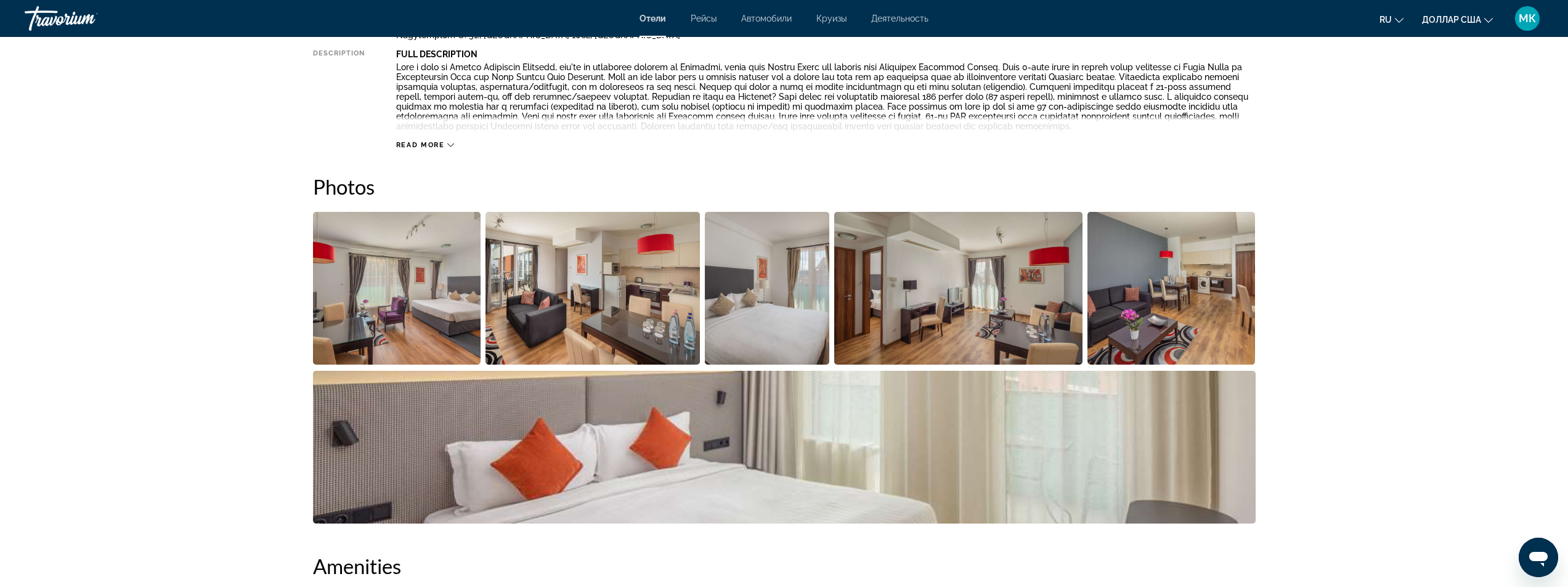
scroll to position [184, 0]
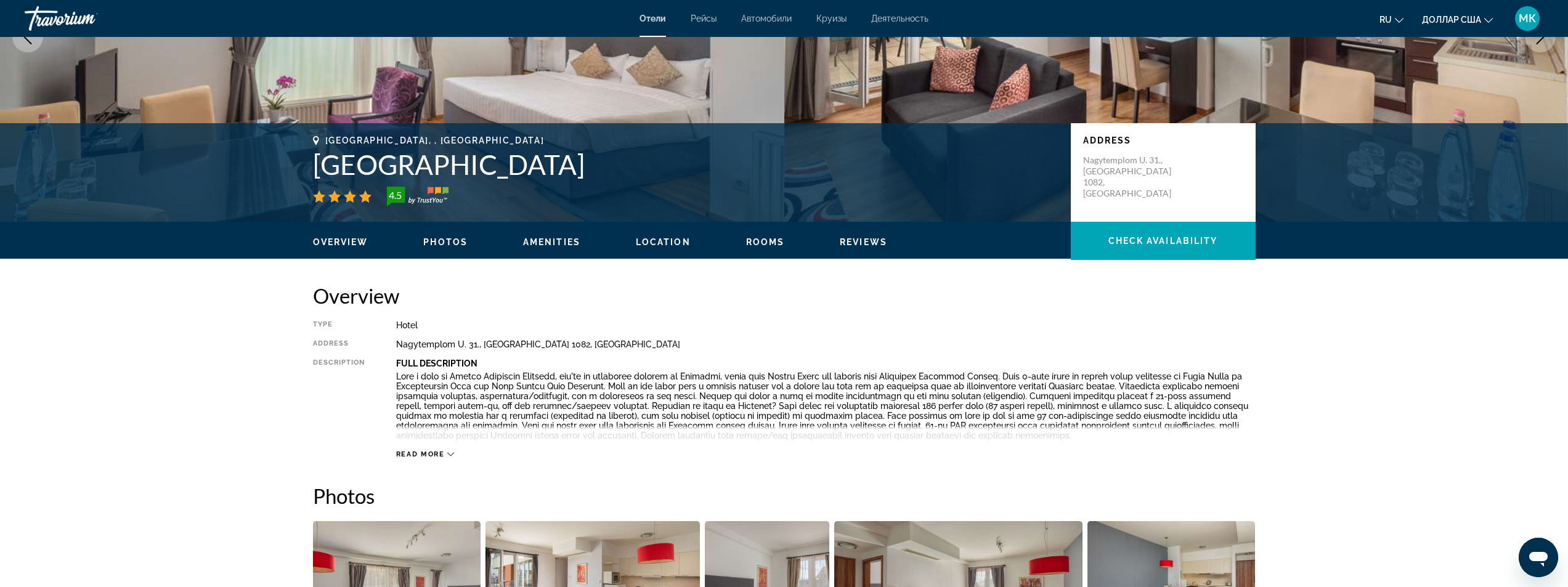
drag, startPoint x: 568, startPoint y: 161, endPoint x: 304, endPoint y: 172, distance: 264.2
click at [304, 172] on div "[GEOGRAPHIC_DATA], , [GEOGRAPHIC_DATA] [GEOGRAPHIC_DATA] 4.5 Address [GEOGRAPHI…" at bounding box center [784, 172] width 992 height 74
copy h1 "[GEOGRAPHIC_DATA]"
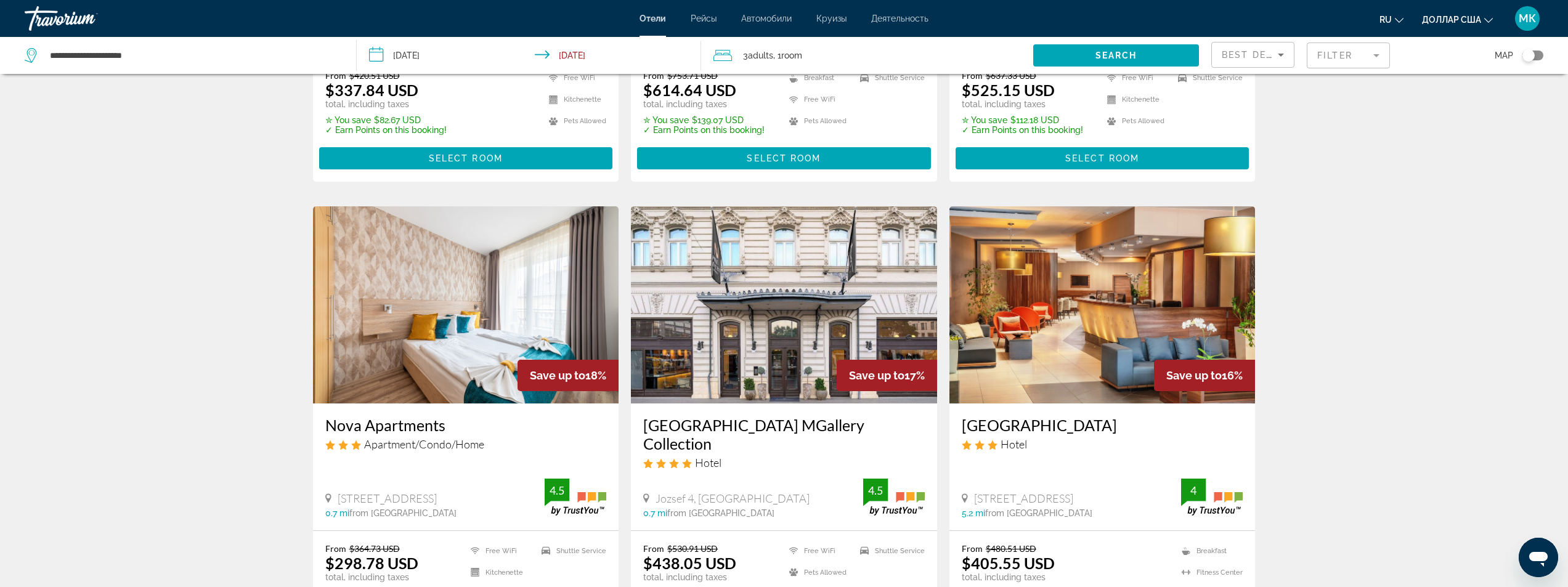
scroll to position [1478, 0]
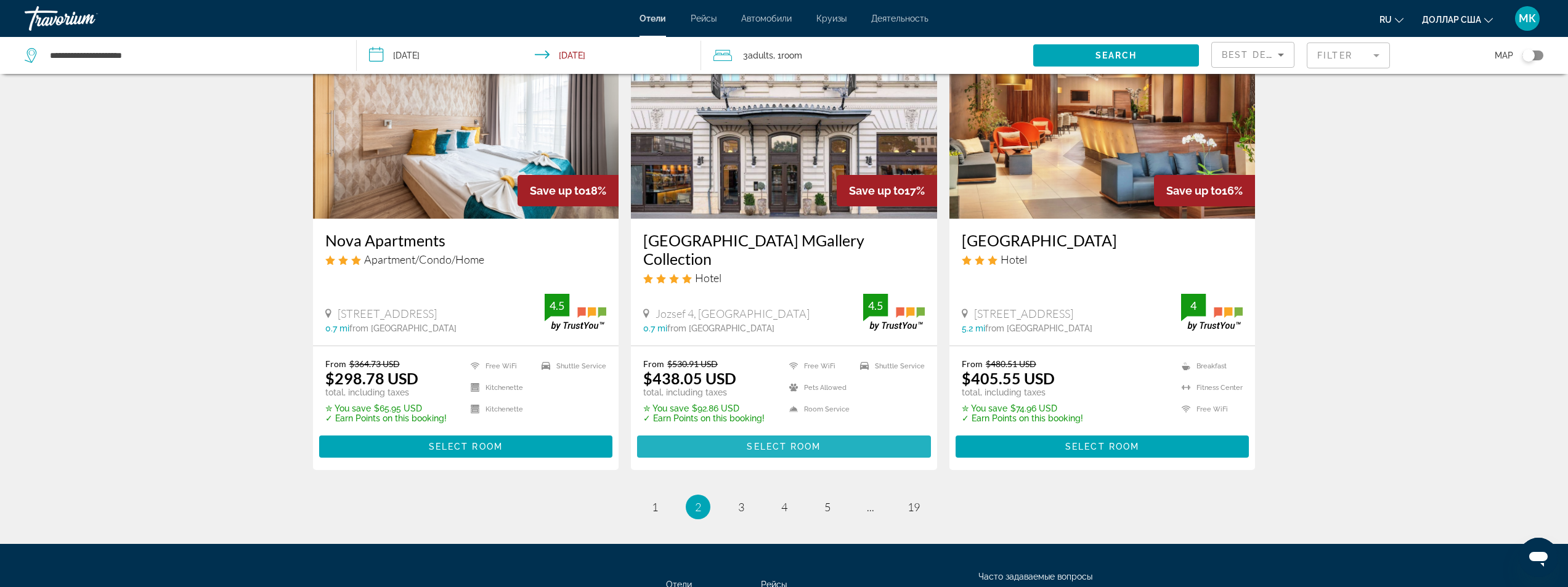
click at [801, 442] on span "Select Room" at bounding box center [783, 447] width 74 height 10
